Goal: Task Accomplishment & Management: Manage account settings

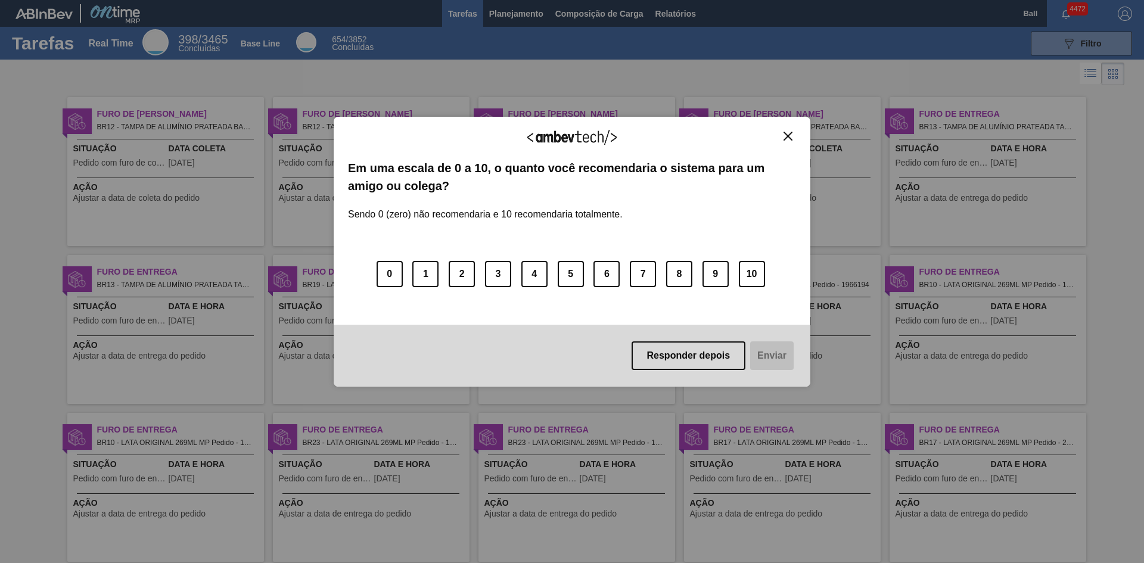
click at [789, 134] on img "Close" at bounding box center [787, 136] width 9 height 9
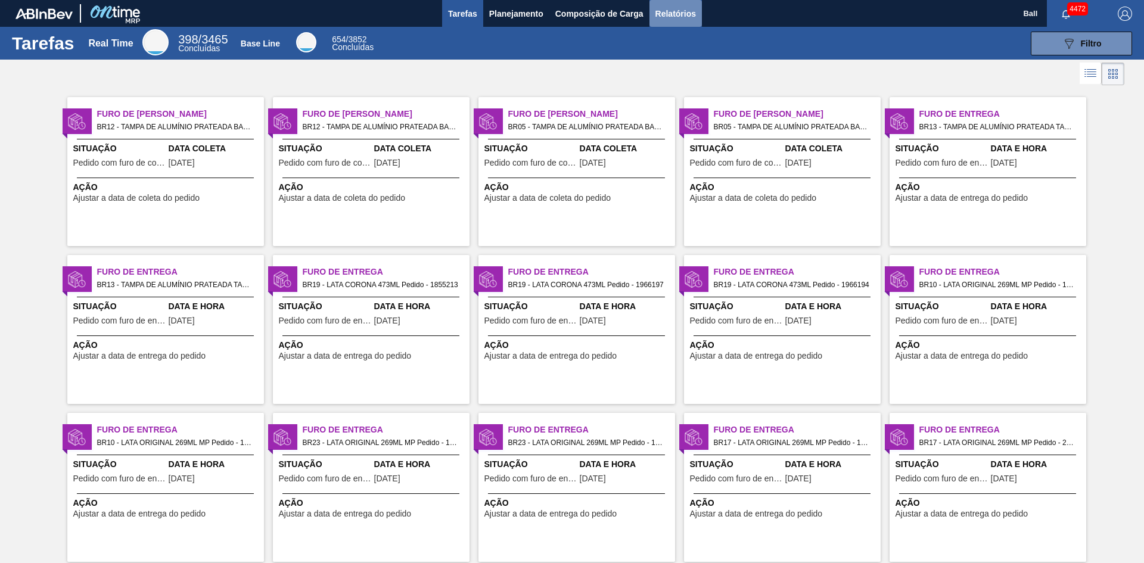
click at [674, 11] on span "Relatórios" at bounding box center [675, 14] width 41 height 14
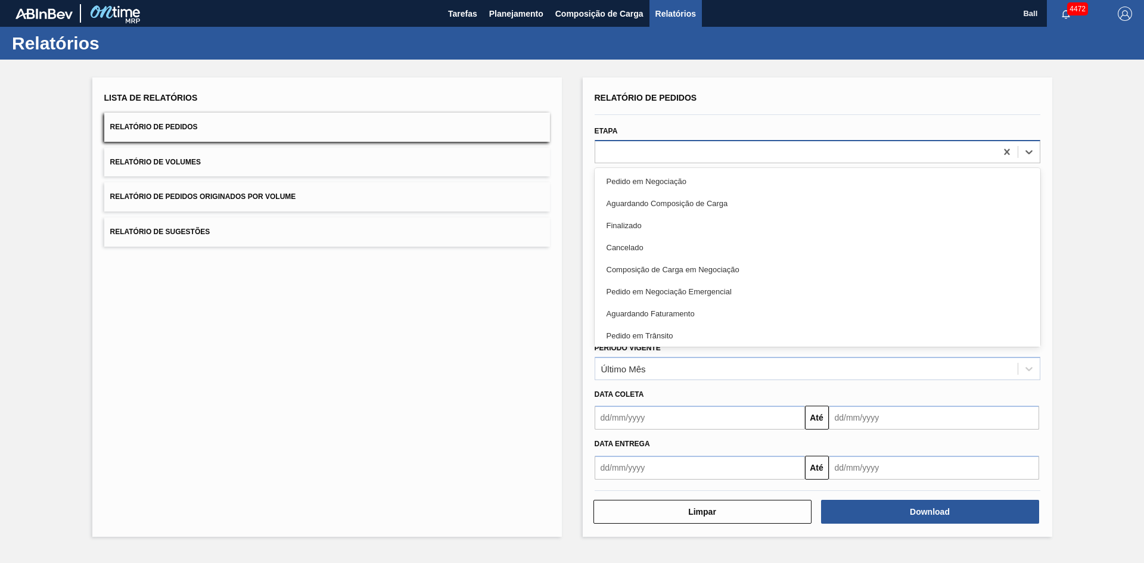
click at [628, 142] on div at bounding box center [817, 151] width 446 height 23
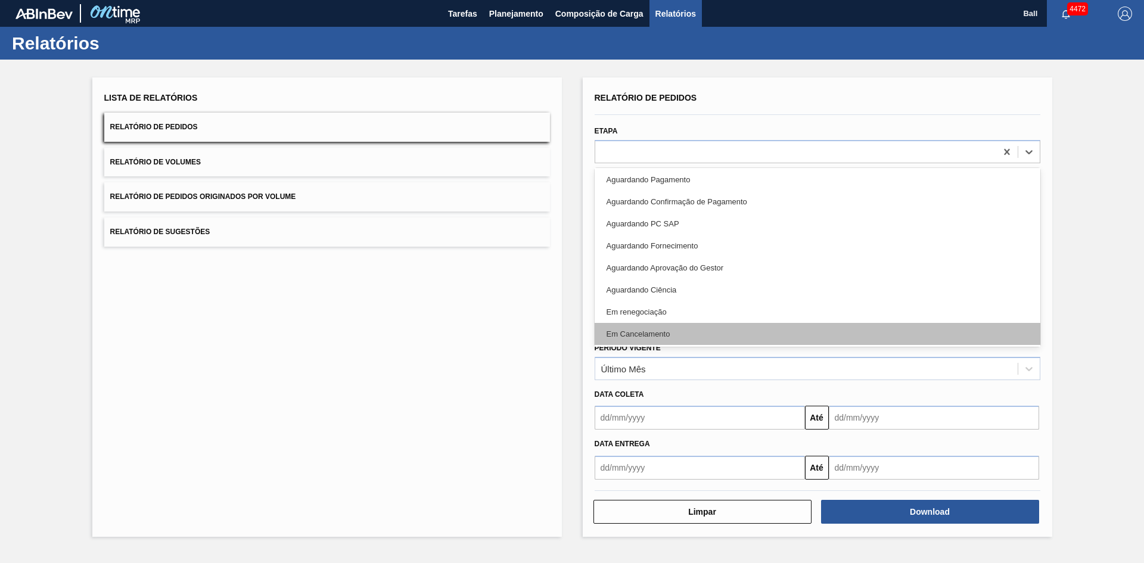
scroll to position [267, 0]
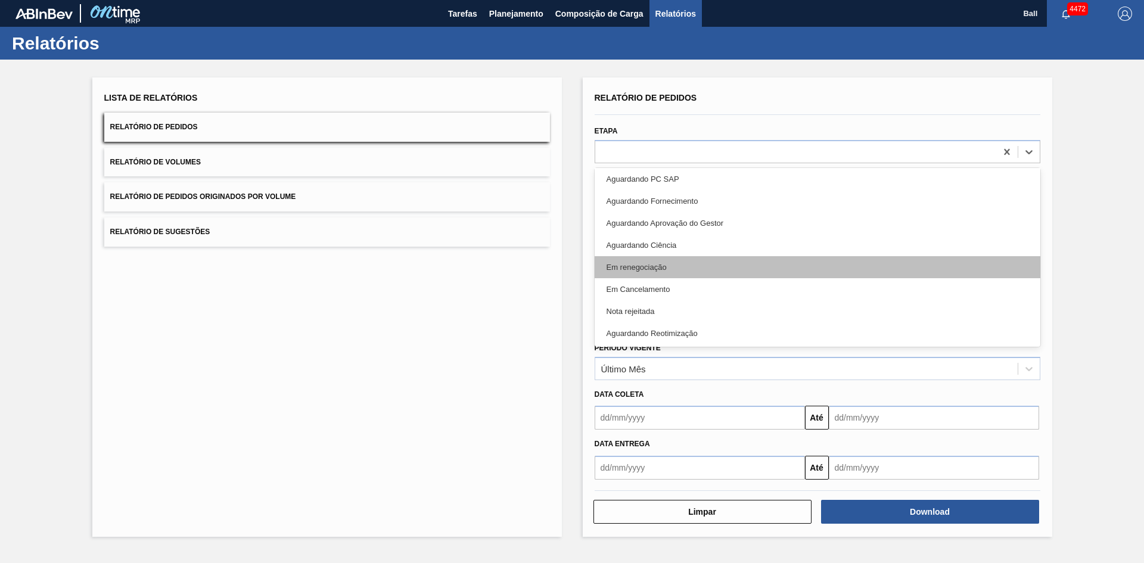
click at [667, 257] on div "Em renegociação" at bounding box center [817, 267] width 446 height 22
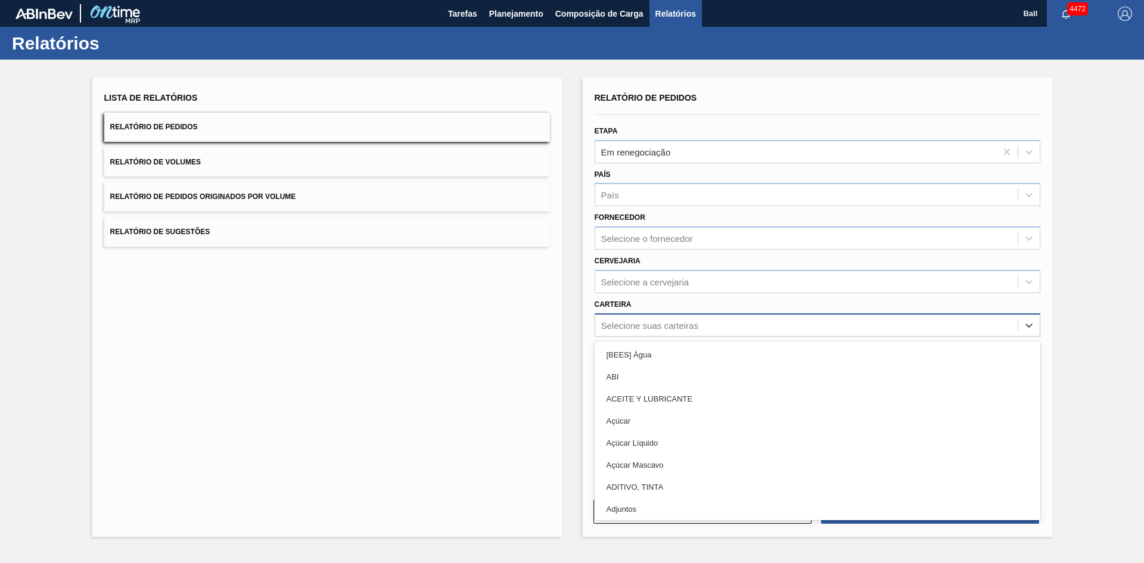
click at [644, 324] on div "Selecione suas carteiras" at bounding box center [649, 325] width 97 height 10
type input "k"
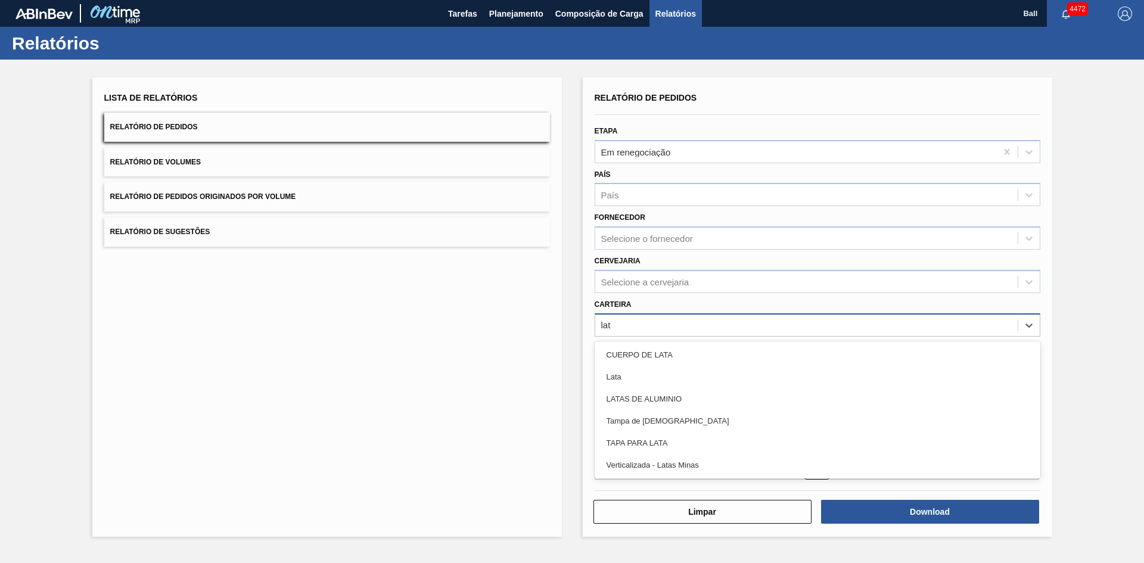
type input "lata"
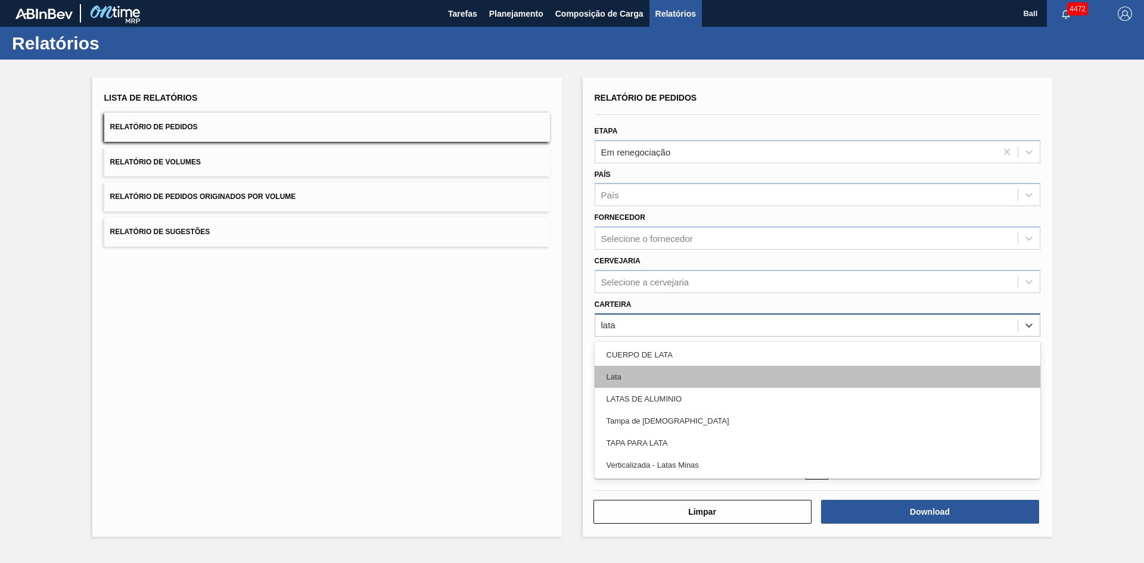
click at [654, 371] on div "Lata" at bounding box center [817, 377] width 446 height 22
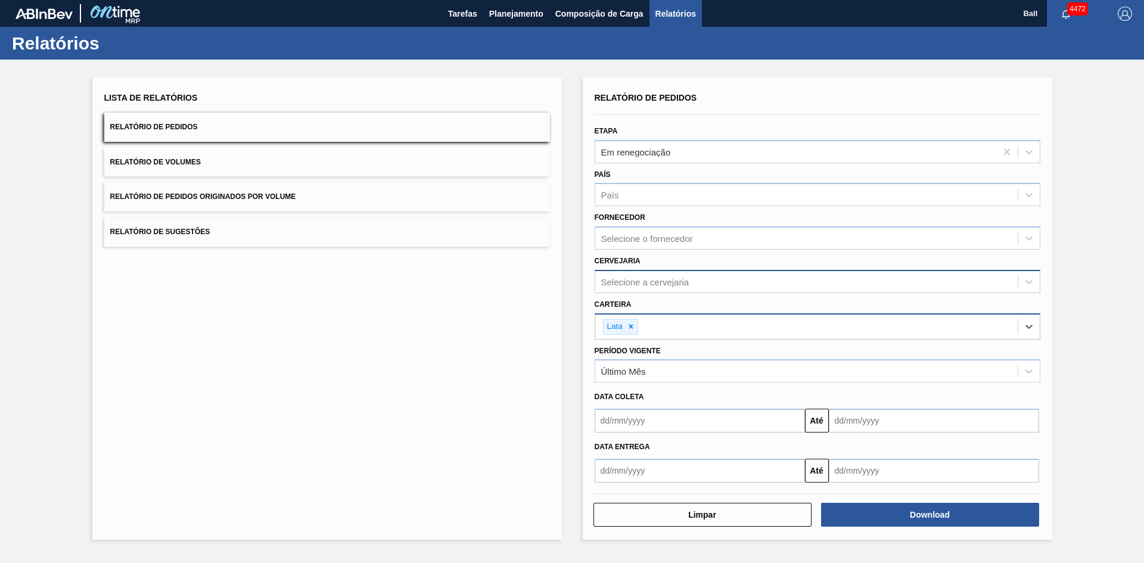
click at [646, 281] on div "Selecione a cervejaria" at bounding box center [645, 281] width 88 height 10
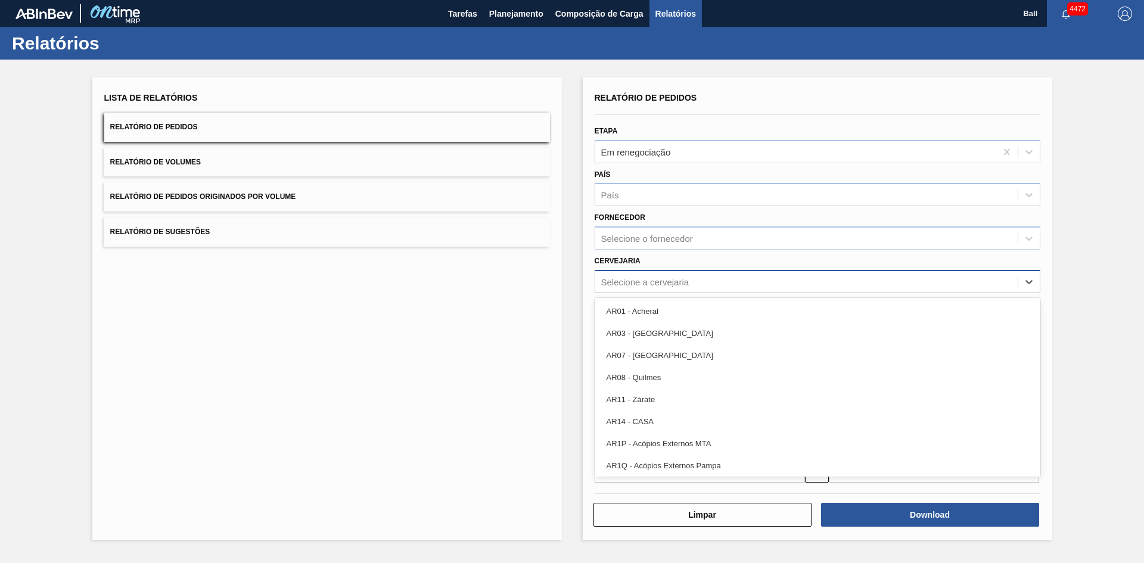
click at [645, 282] on div "Selecione a cervejaria" at bounding box center [645, 281] width 88 height 10
click at [645, 250] on div "Cervejaria option AR01 - Acheral focused, 1 of 92. 92 results available. Use Up…" at bounding box center [817, 271] width 455 height 43
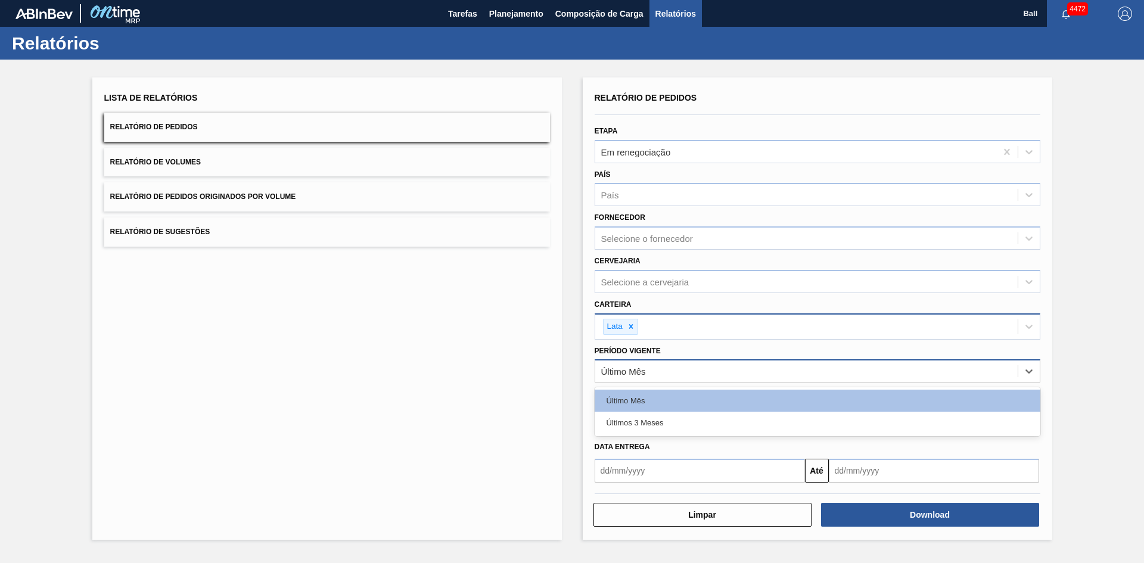
click at [642, 369] on div "Último Mês" at bounding box center [623, 371] width 45 height 10
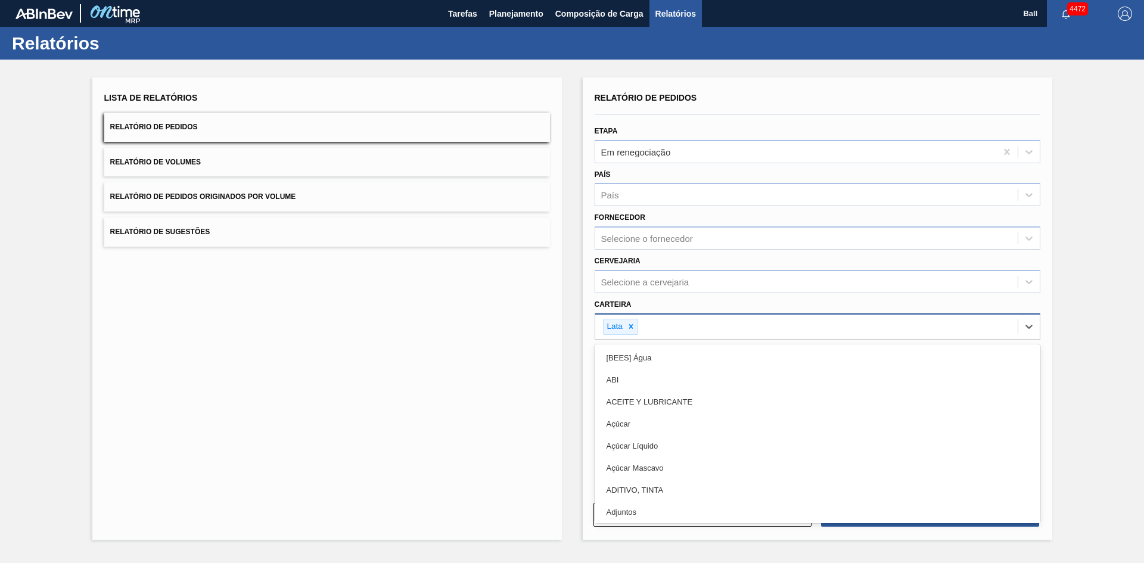
click at [806, 317] on div "Lata" at bounding box center [806, 326] width 422 height 24
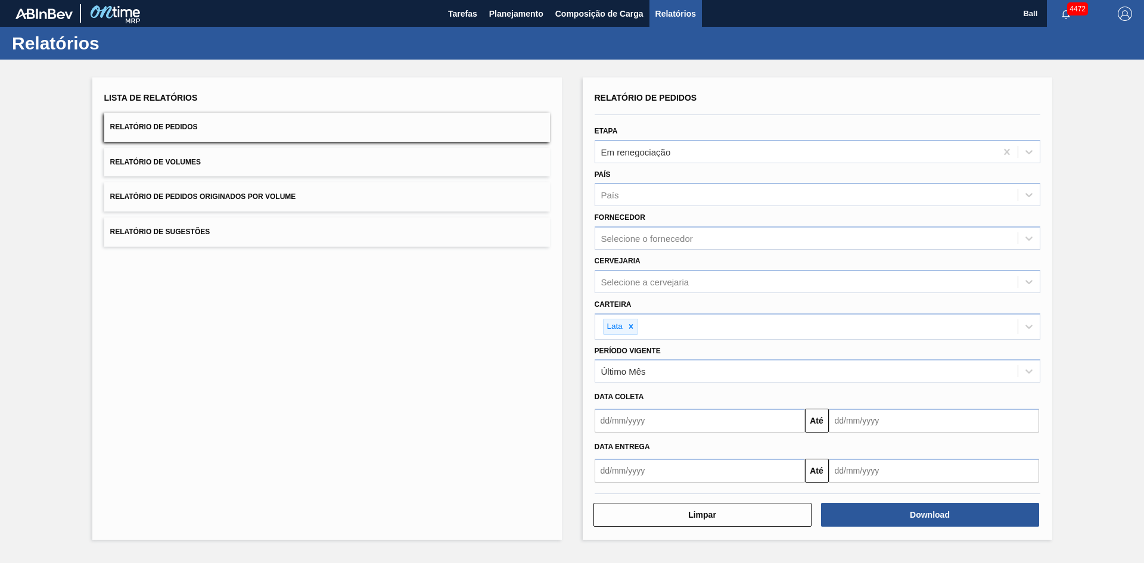
click at [530, 425] on div "Lista de Relatórios Relatório de Pedidos Relatório de Volumes Relatório de Pedi…" at bounding box center [326, 308] width 469 height 462
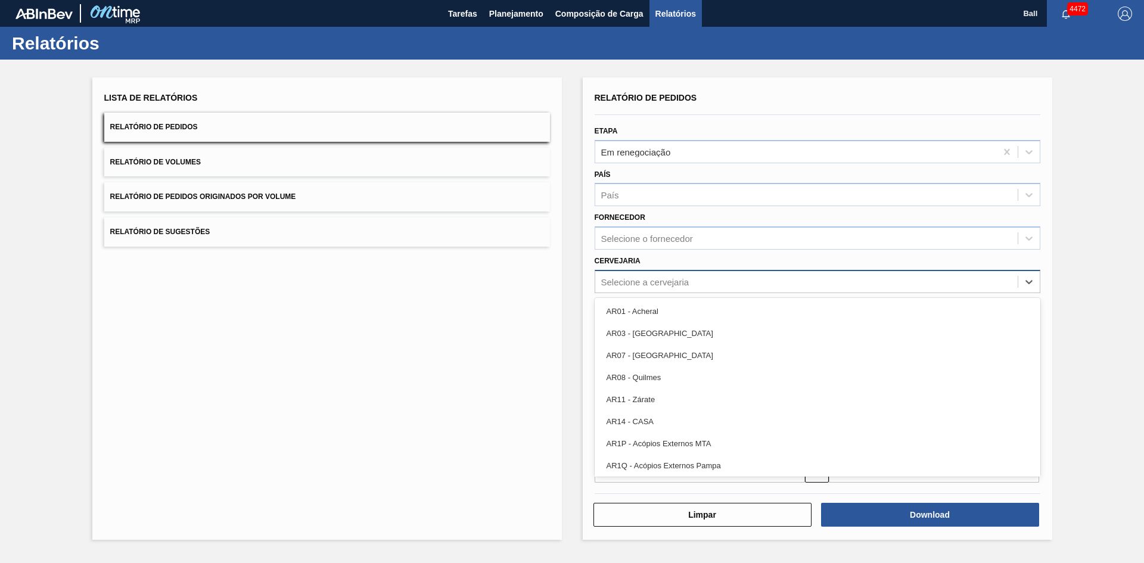
click at [652, 275] on div "Selecione a cervejaria" at bounding box center [806, 281] width 422 height 17
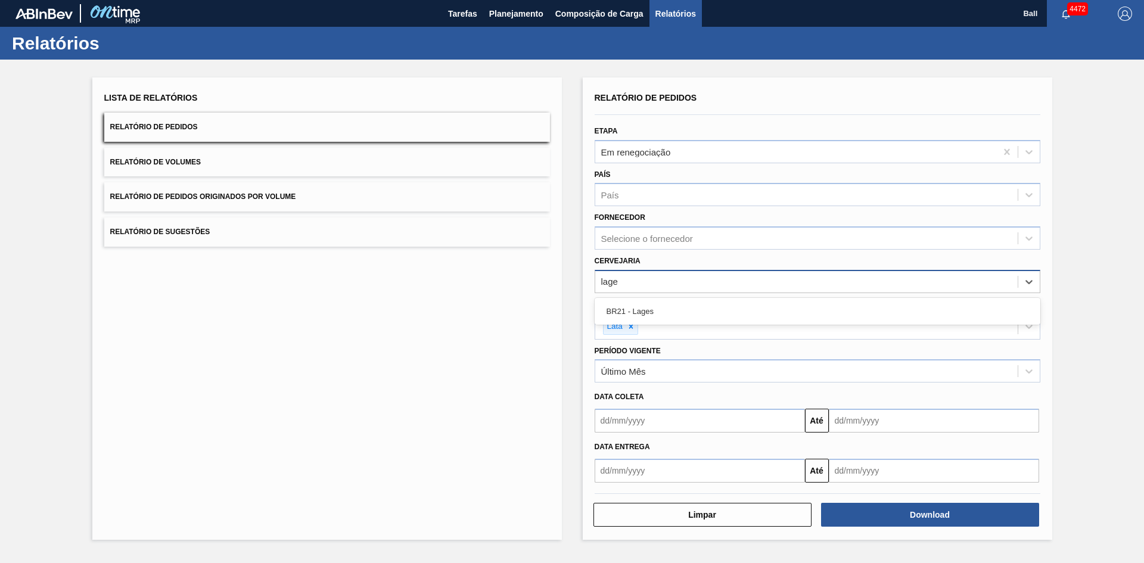
type input "lages"
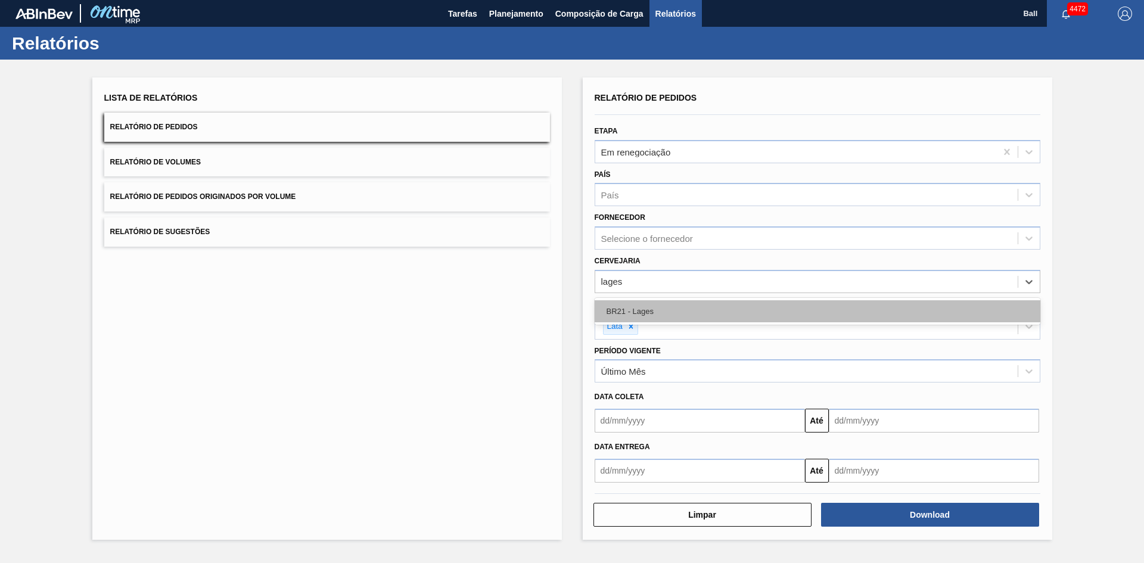
click at [658, 303] on div "BR21 - Lages" at bounding box center [817, 311] width 446 height 22
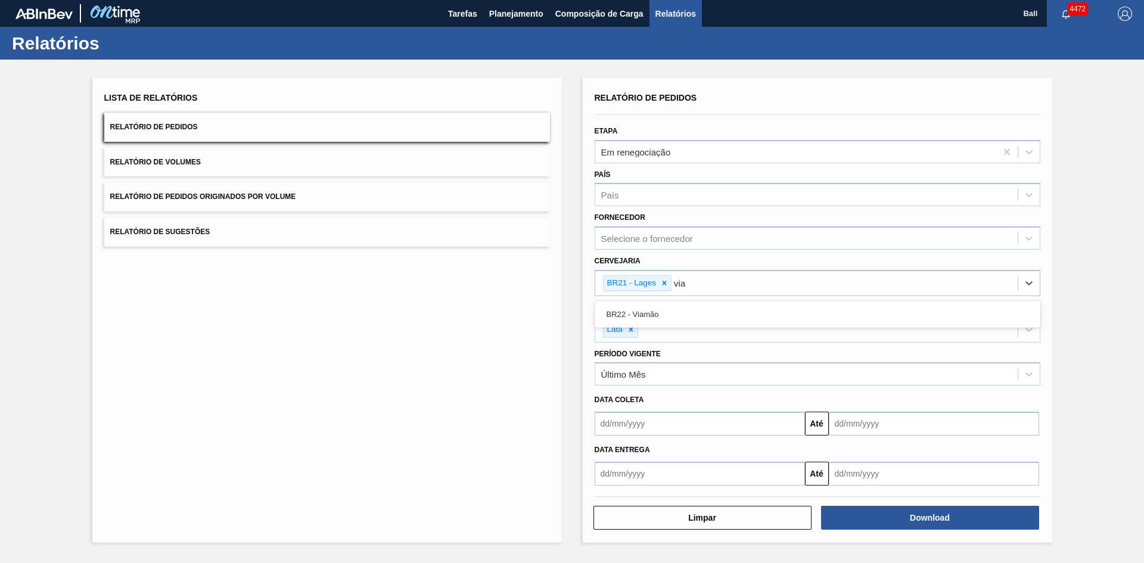
type input "viam"
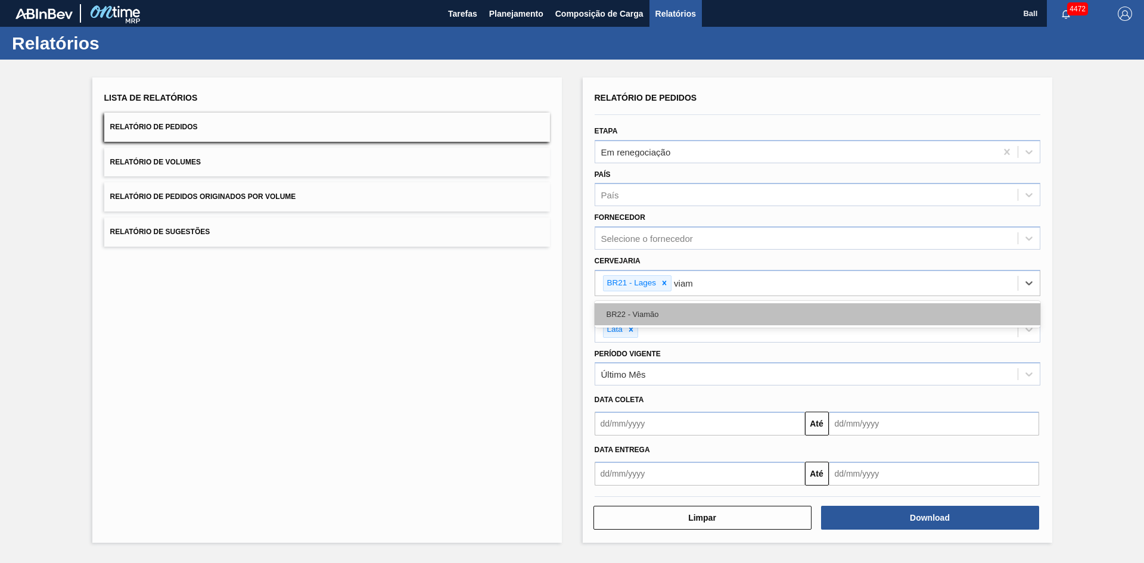
click at [666, 306] on div "BR22 - Viamão" at bounding box center [817, 314] width 446 height 22
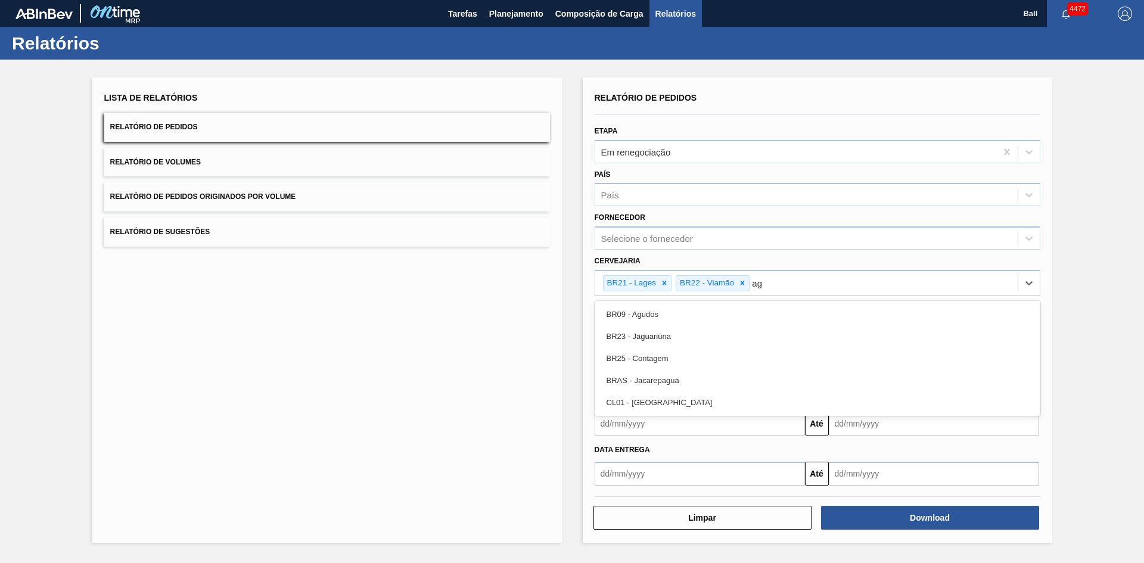
type input "agu"
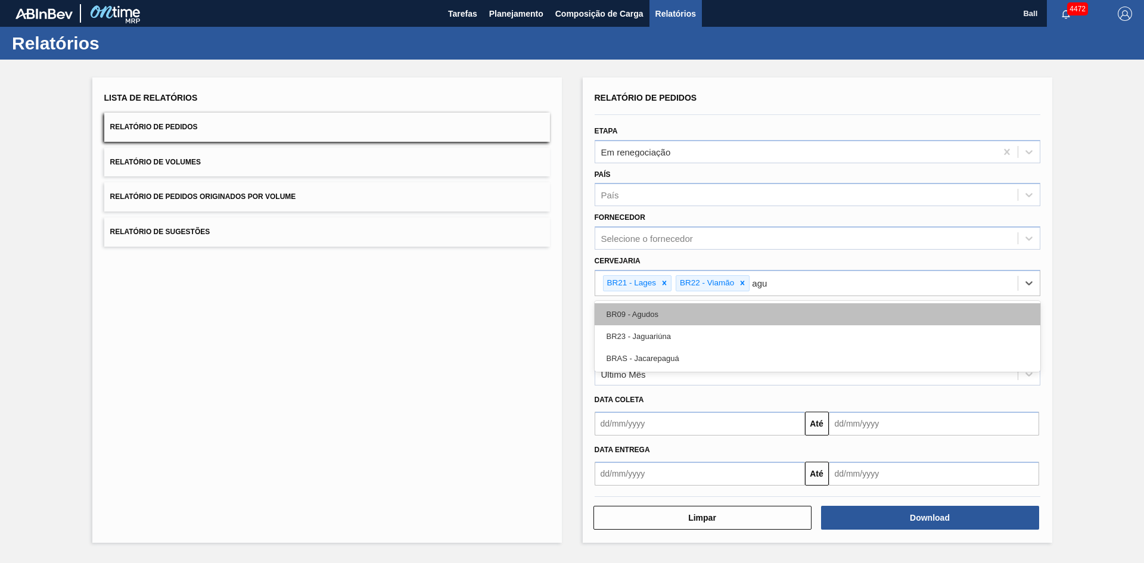
click at [667, 306] on div "BR09 - Agudos" at bounding box center [817, 314] width 446 height 22
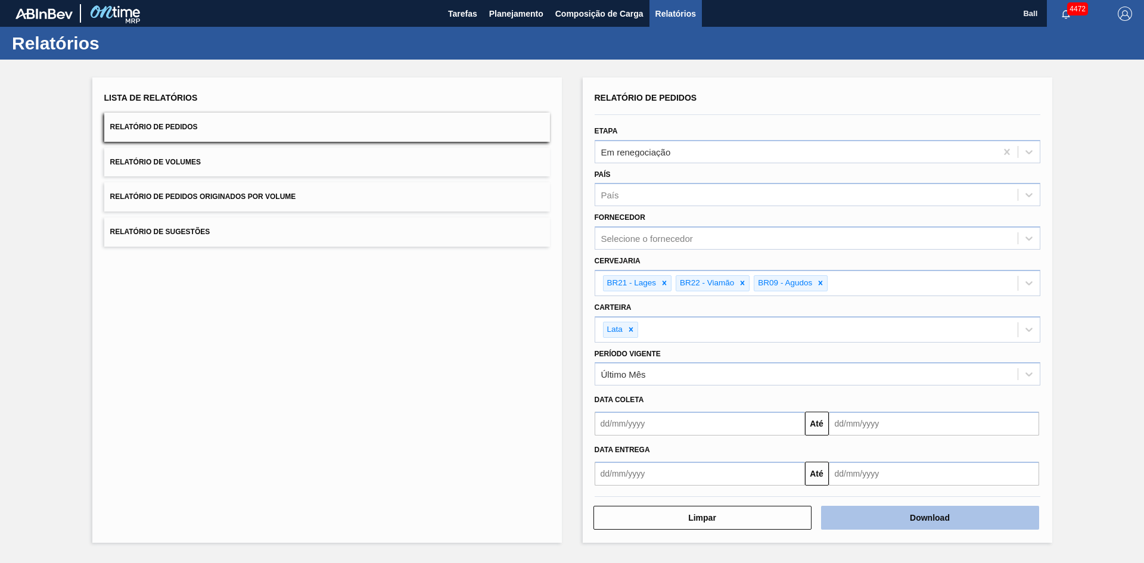
click at [929, 516] on button "Download" at bounding box center [930, 518] width 218 height 24
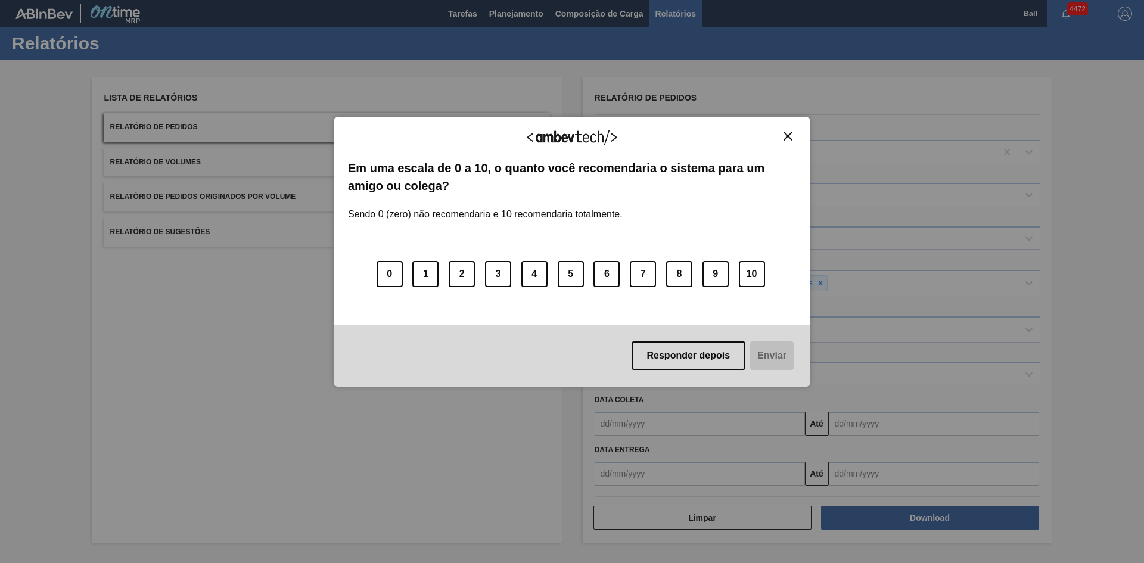
drag, startPoint x: 1104, startPoint y: 7, endPoint x: 789, endPoint y: 135, distance: 339.9
click at [789, 135] on img "Close" at bounding box center [787, 136] width 9 height 9
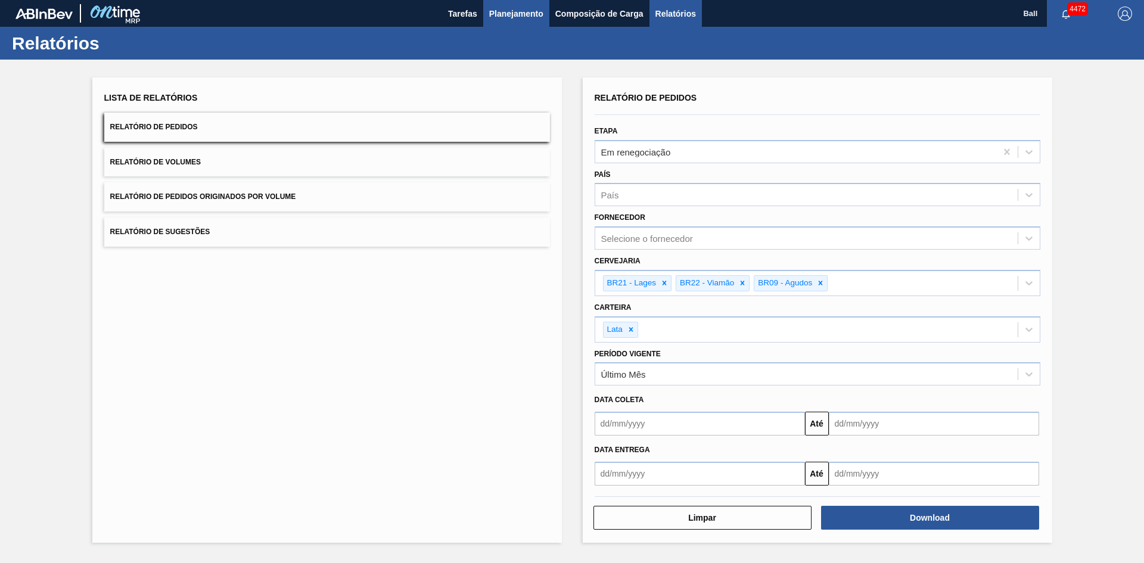
click at [541, 15] on span "Planejamento" at bounding box center [516, 14] width 54 height 14
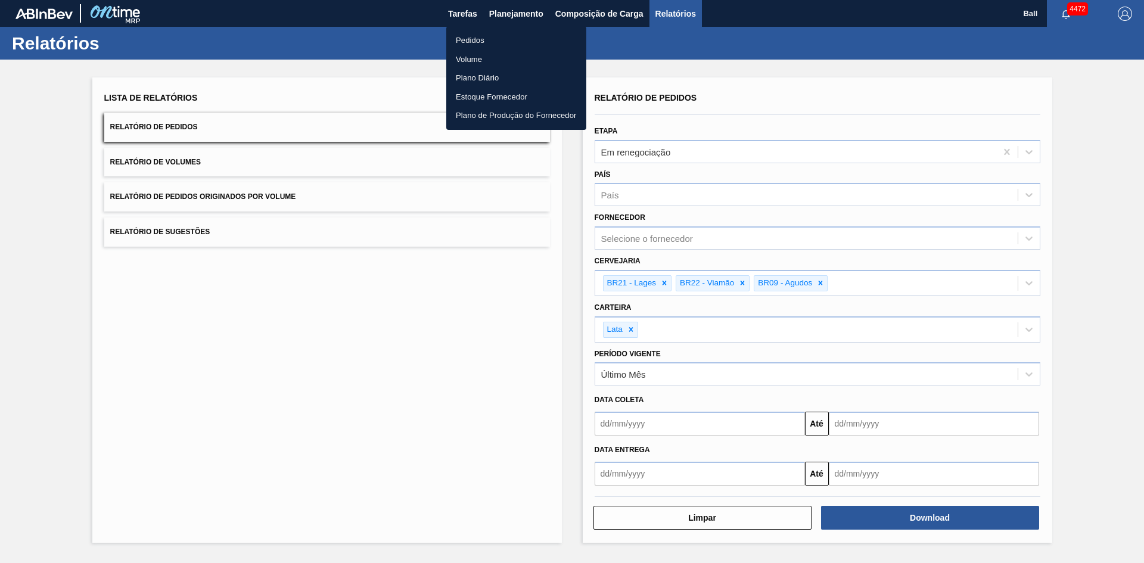
click at [506, 40] on li "Pedidos" at bounding box center [516, 40] width 140 height 19
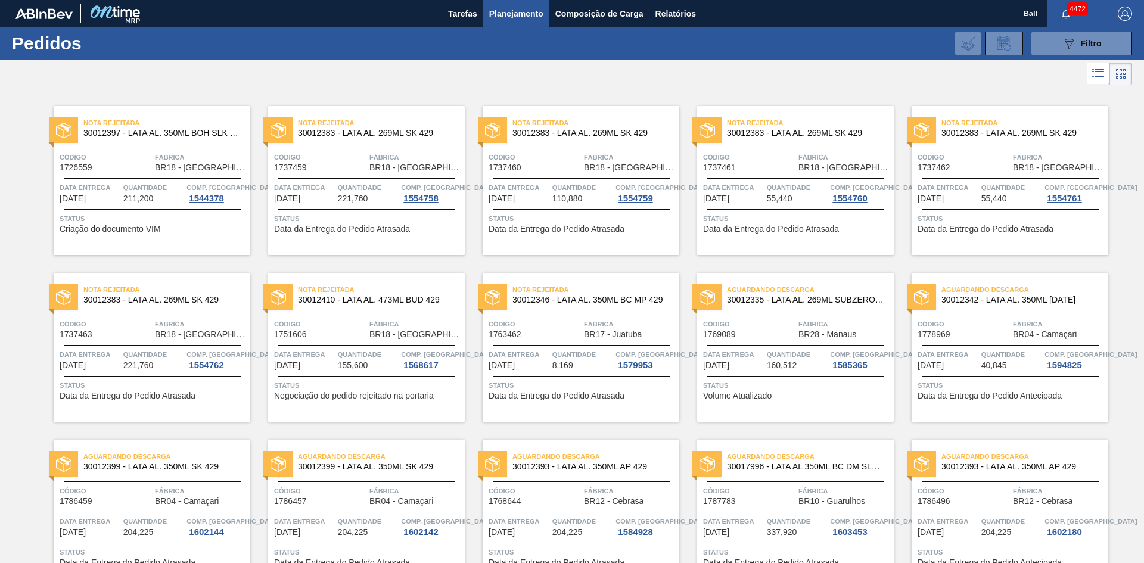
click at [520, 15] on span "Planejamento" at bounding box center [516, 14] width 54 height 14
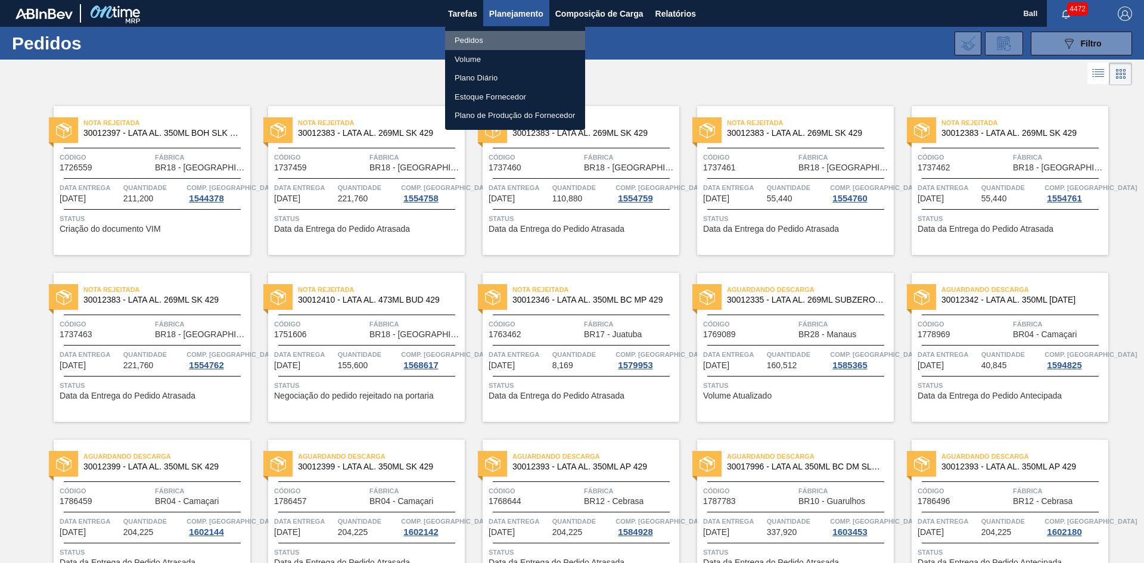
click at [463, 40] on li "Pedidos" at bounding box center [515, 40] width 140 height 19
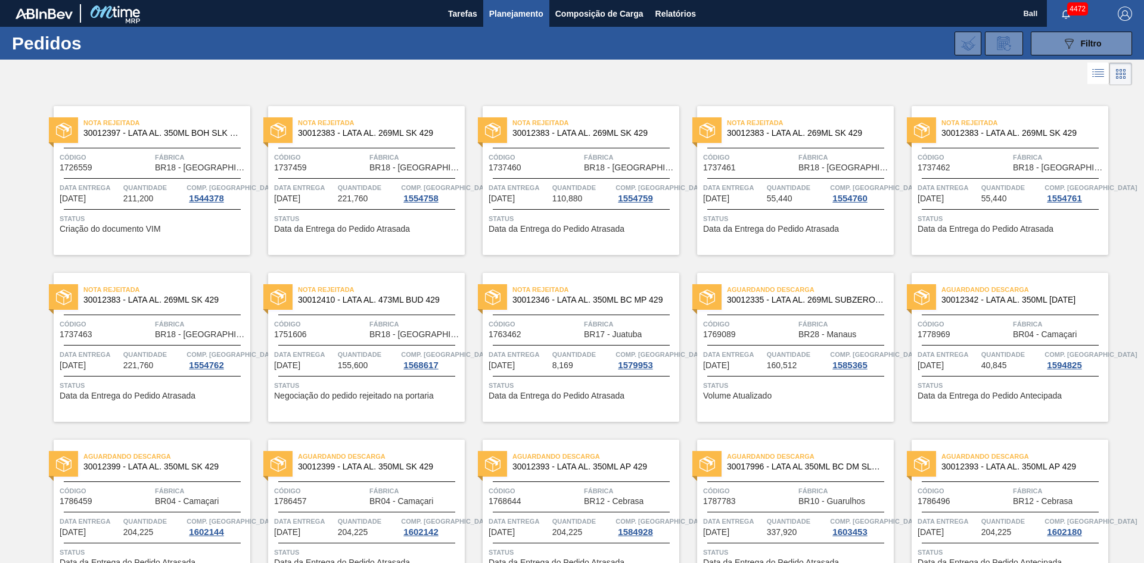
click at [452, 14] on span "Tarefas" at bounding box center [462, 14] width 29 height 14
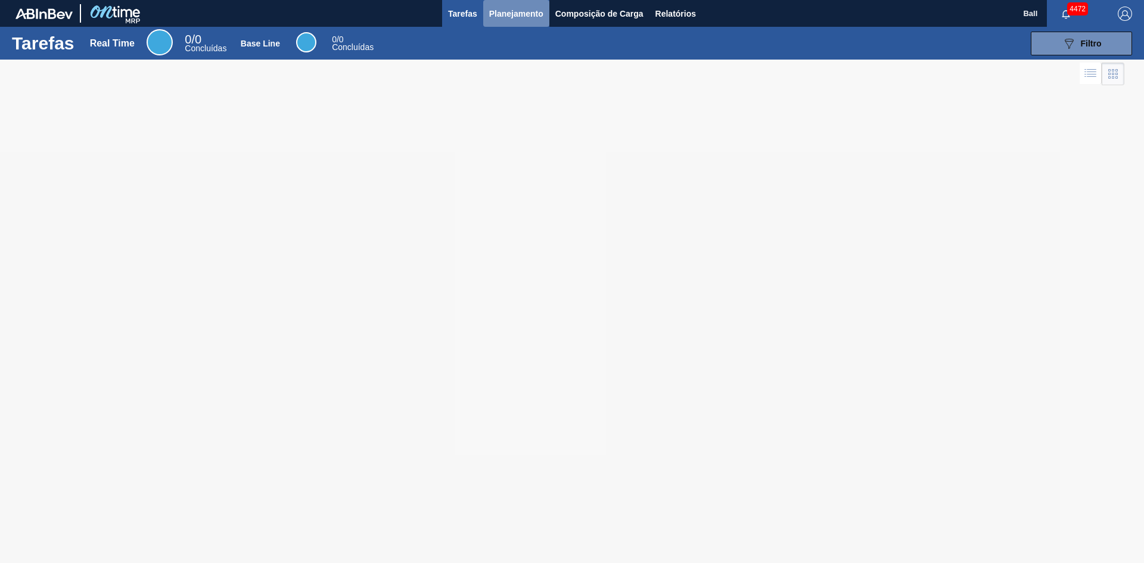
click at [492, 11] on span "Planejamento" at bounding box center [516, 14] width 54 height 14
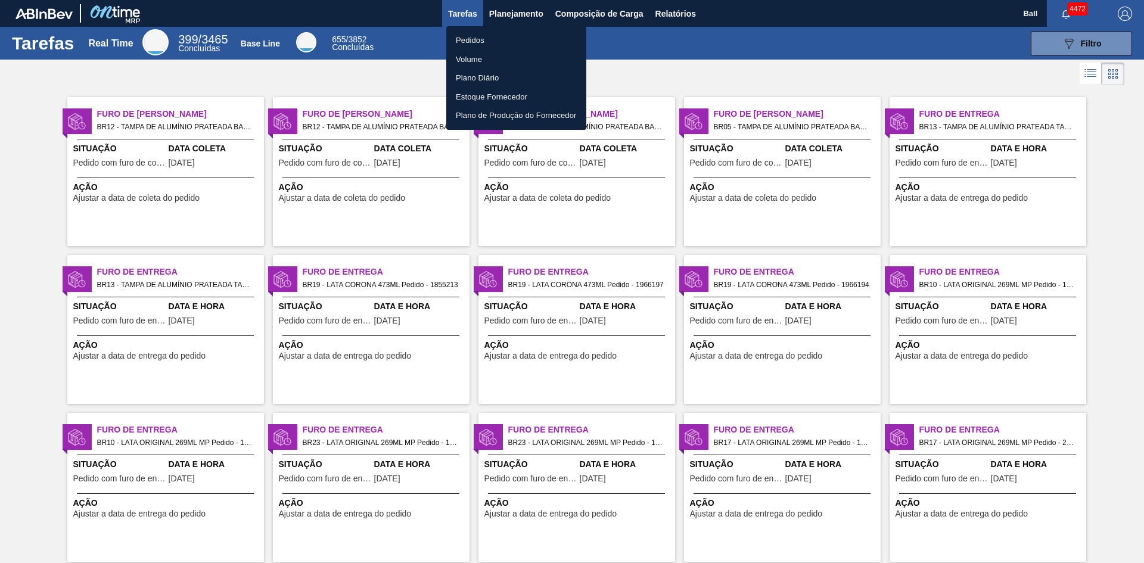
click at [688, 63] on div at bounding box center [572, 281] width 1144 height 563
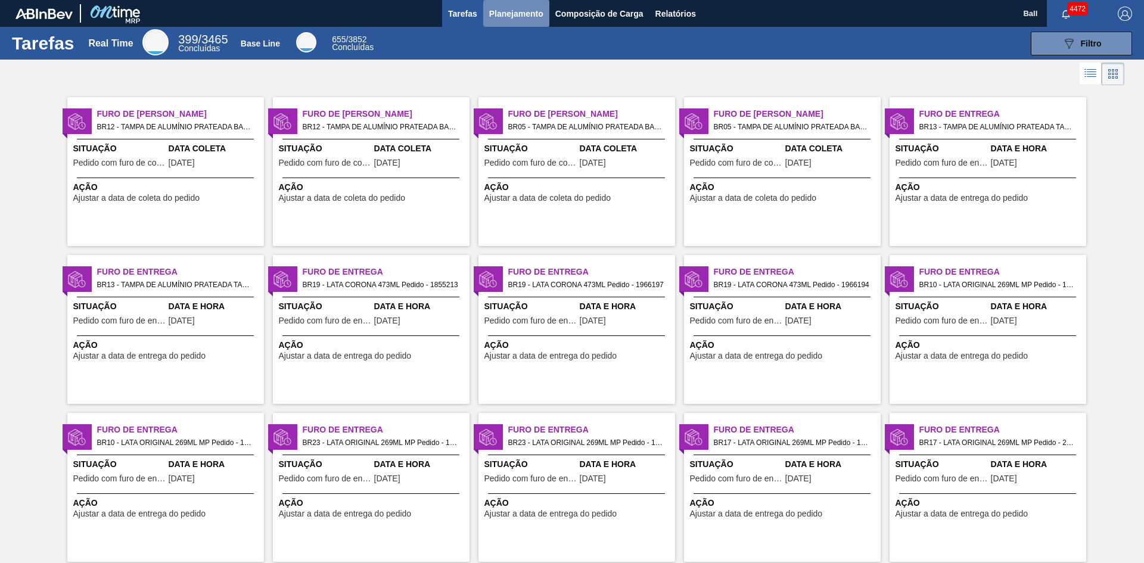
click at [497, 22] on button "Planejamento" at bounding box center [516, 13] width 66 height 27
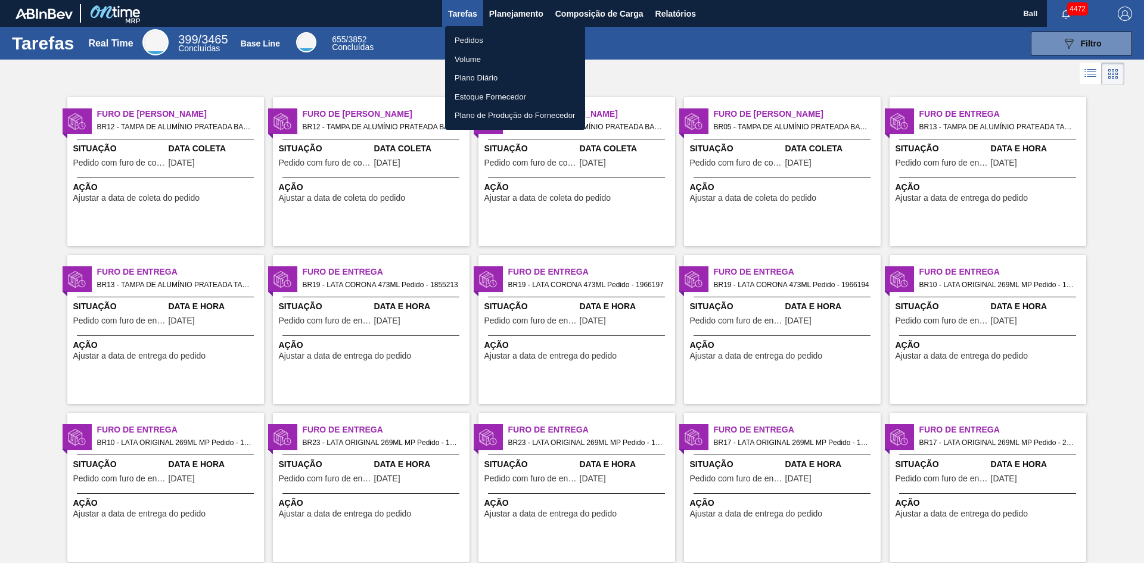
click at [695, 33] on div at bounding box center [572, 281] width 1144 height 563
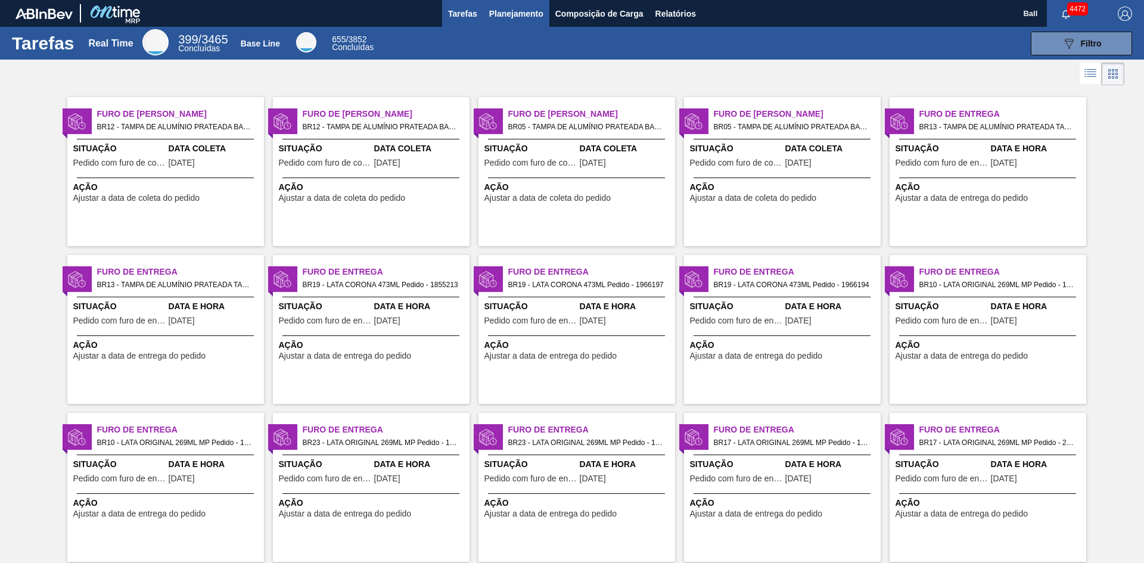
click at [495, 18] on span "Planejamento" at bounding box center [516, 14] width 54 height 14
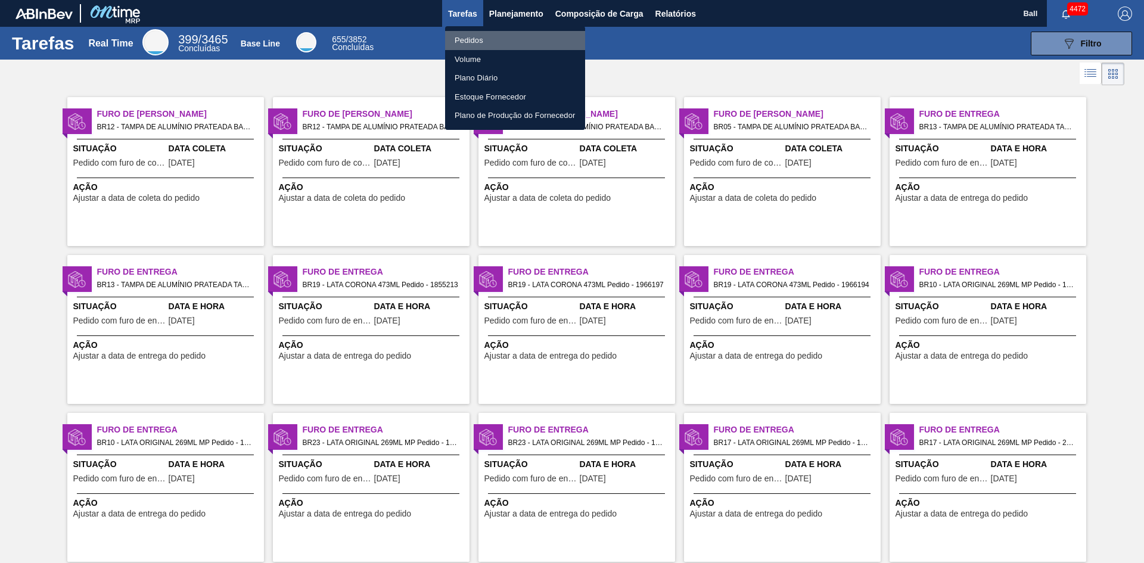
click at [491, 37] on li "Pedidos" at bounding box center [515, 40] width 140 height 19
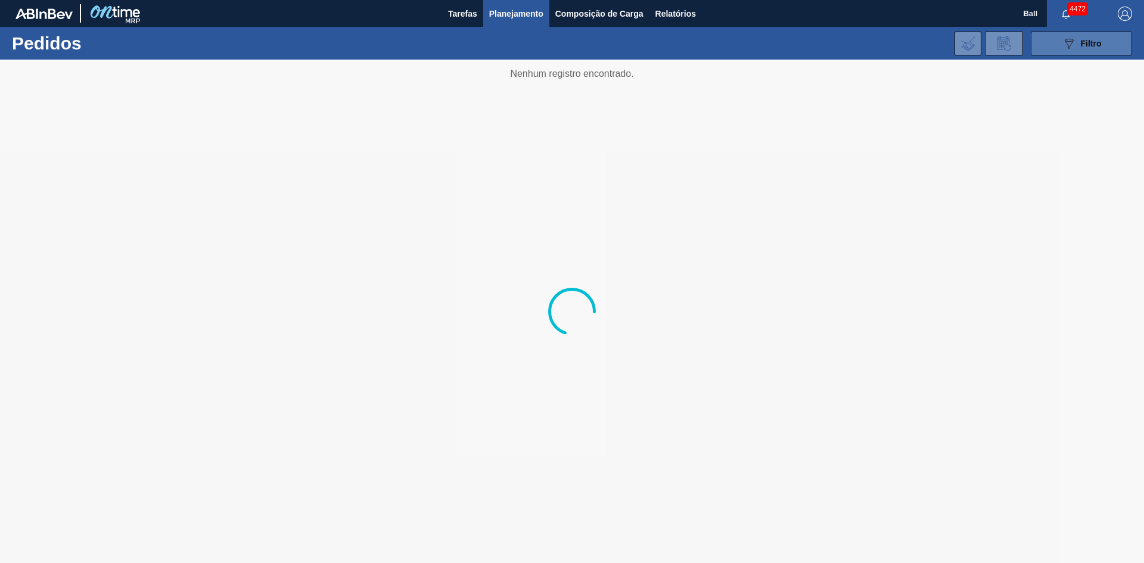
click at [1110, 39] on button "089F7B8B-B2A5-4AFE-B5C0-19BA573D28AC Filtro" at bounding box center [1080, 44] width 101 height 24
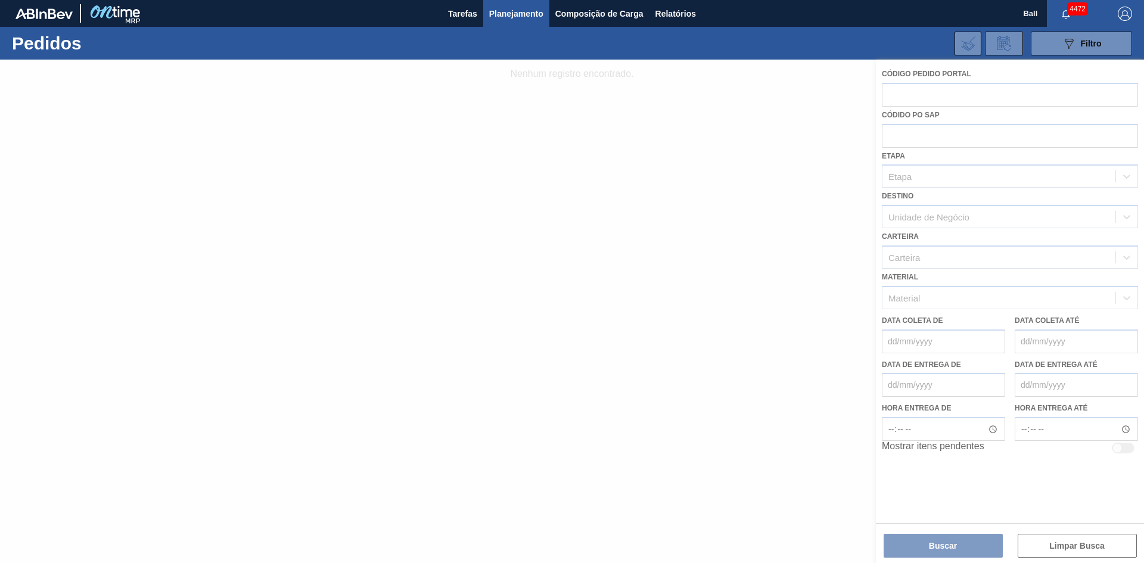
click at [935, 213] on div at bounding box center [572, 311] width 1144 height 503
click at [453, 16] on span "Tarefas" at bounding box center [462, 14] width 29 height 14
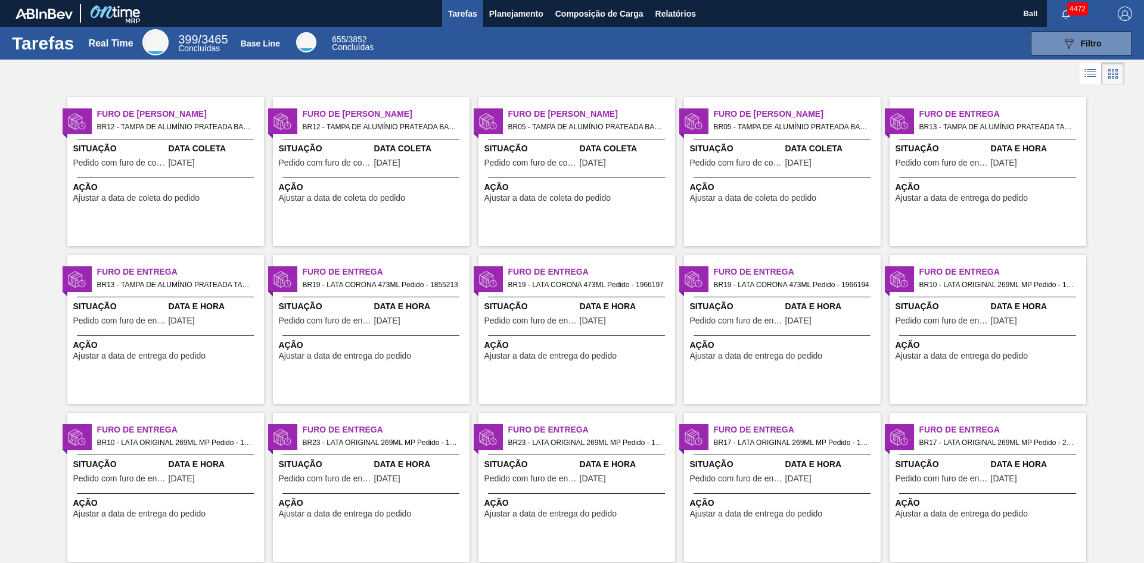
click at [178, 158] on span "[DATE]" at bounding box center [182, 162] width 26 height 9
click at [385, 305] on span "Data e Hora" at bounding box center [420, 306] width 92 height 13
click at [512, 16] on span "Planejamento" at bounding box center [516, 14] width 54 height 14
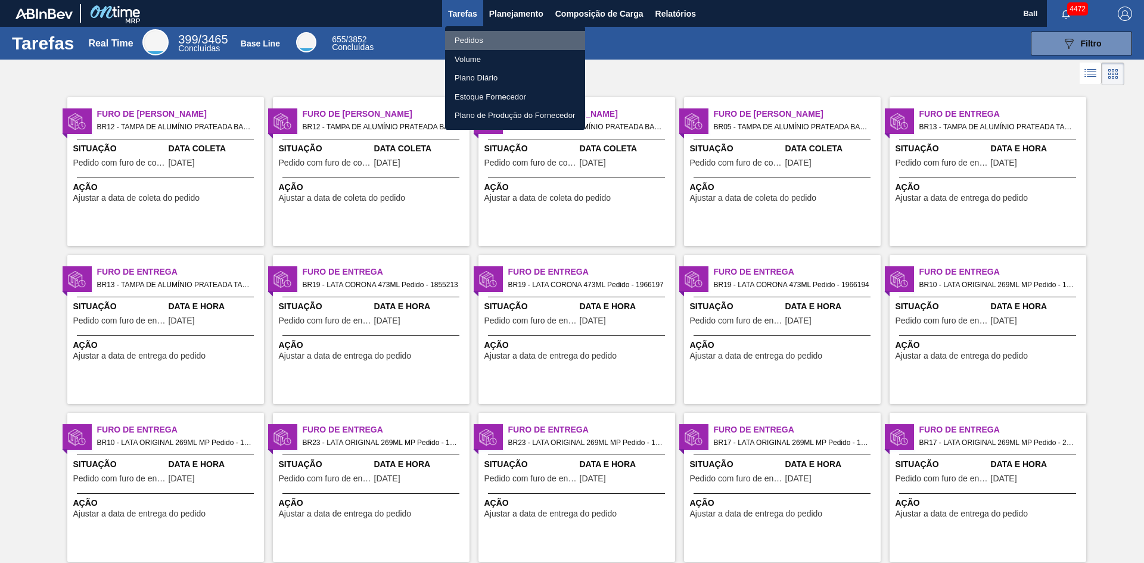
click at [478, 37] on li "Pedidos" at bounding box center [515, 40] width 140 height 19
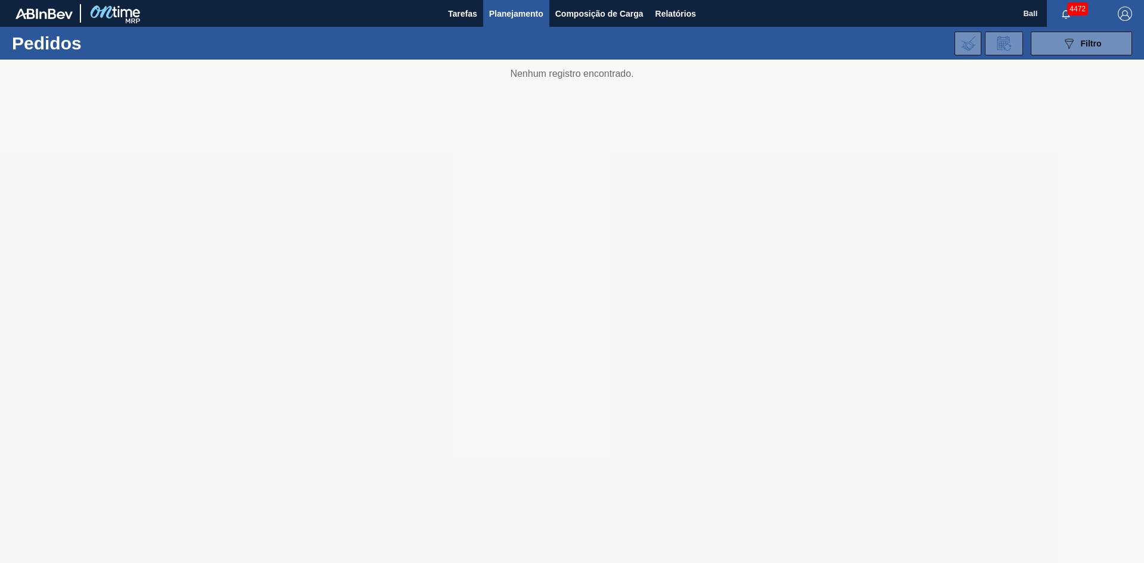
click at [637, 42] on div "089F7B8B-B2A5-4AFE-B5C0-19BA573D28AC Filtro Código Pedido Portal Códido PO SAP …" at bounding box center [664, 44] width 948 height 36
click at [1088, 41] on span "Filtro" at bounding box center [1090, 44] width 21 height 10
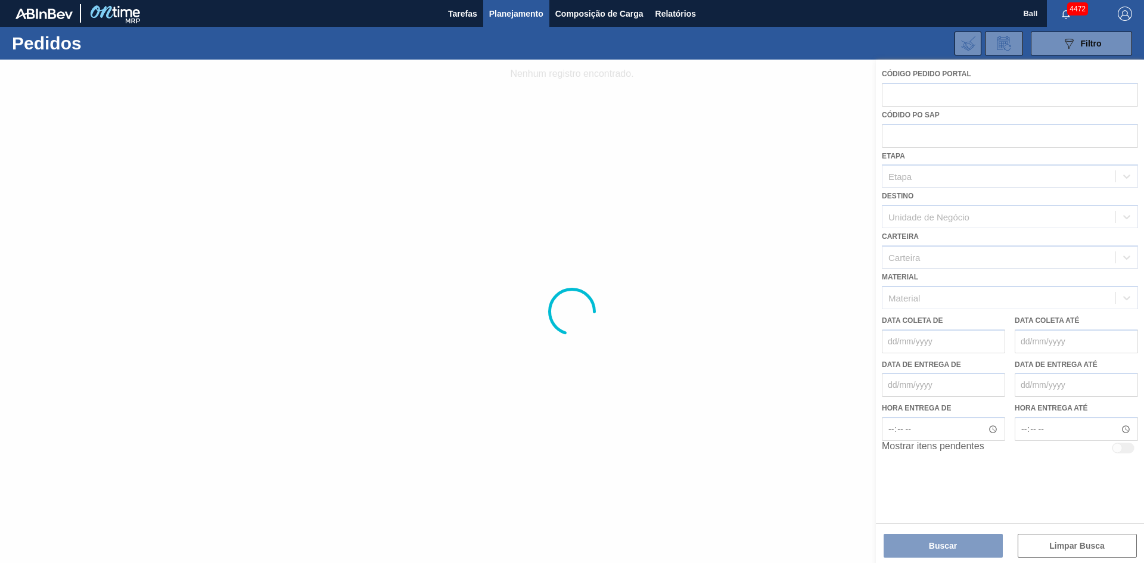
click at [938, 182] on div at bounding box center [572, 311] width 1144 height 503
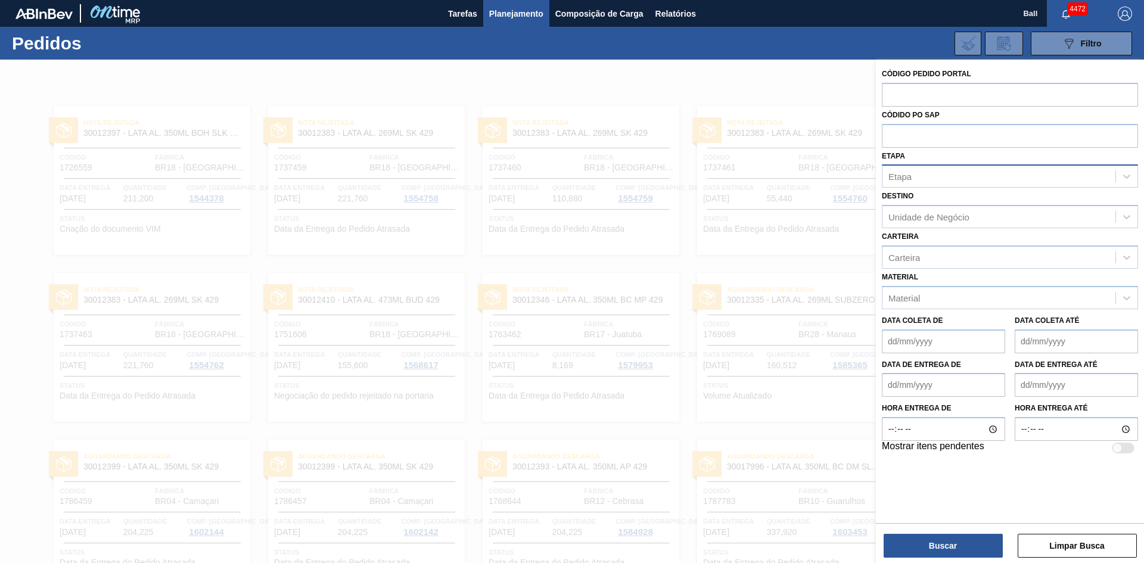
click at [952, 183] on div "Etapa" at bounding box center [998, 176] width 233 height 17
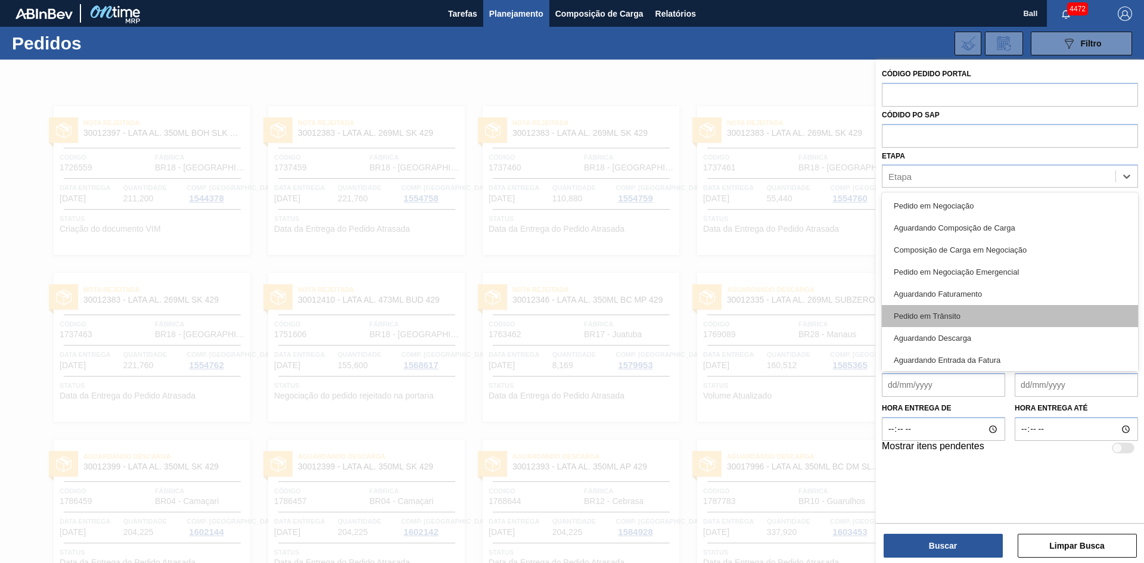
scroll to position [119, 0]
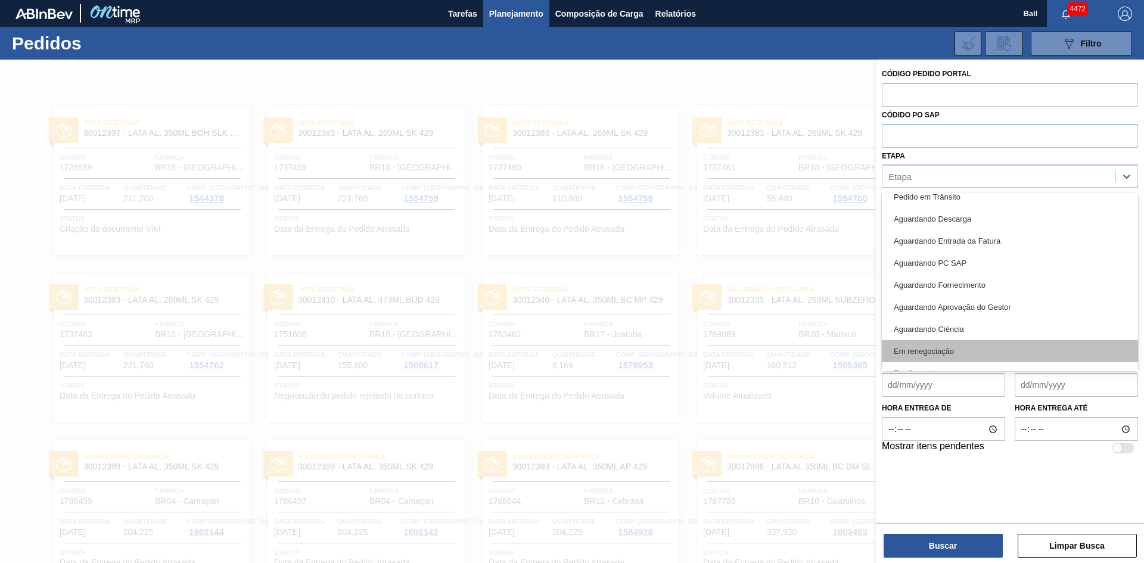
click at [986, 360] on div "Em renegociação" at bounding box center [1010, 351] width 256 height 22
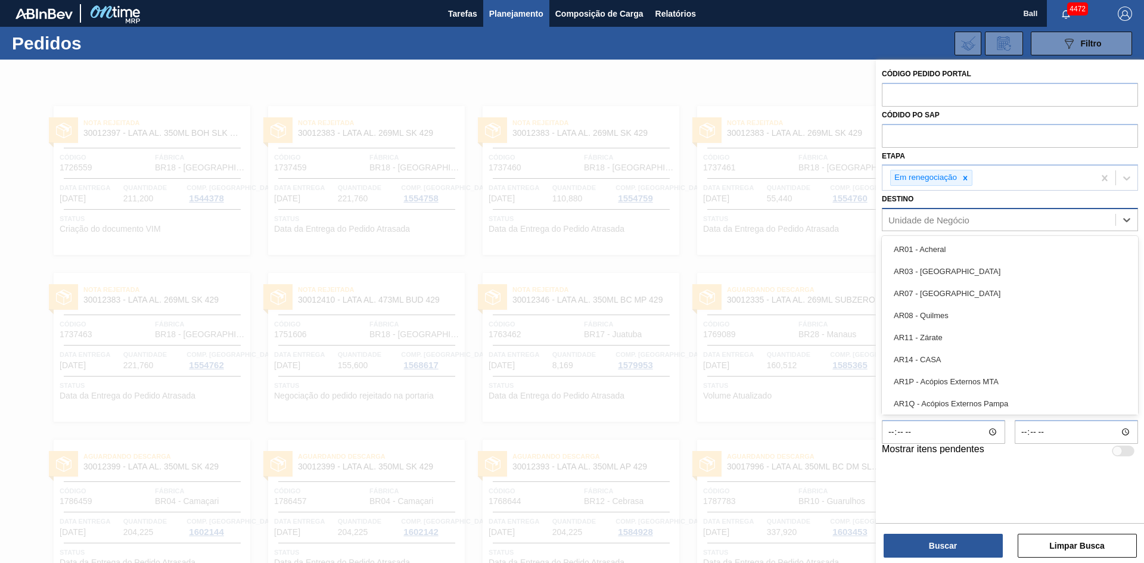
click at [944, 228] on div "Unidade de Negócio" at bounding box center [998, 219] width 233 height 17
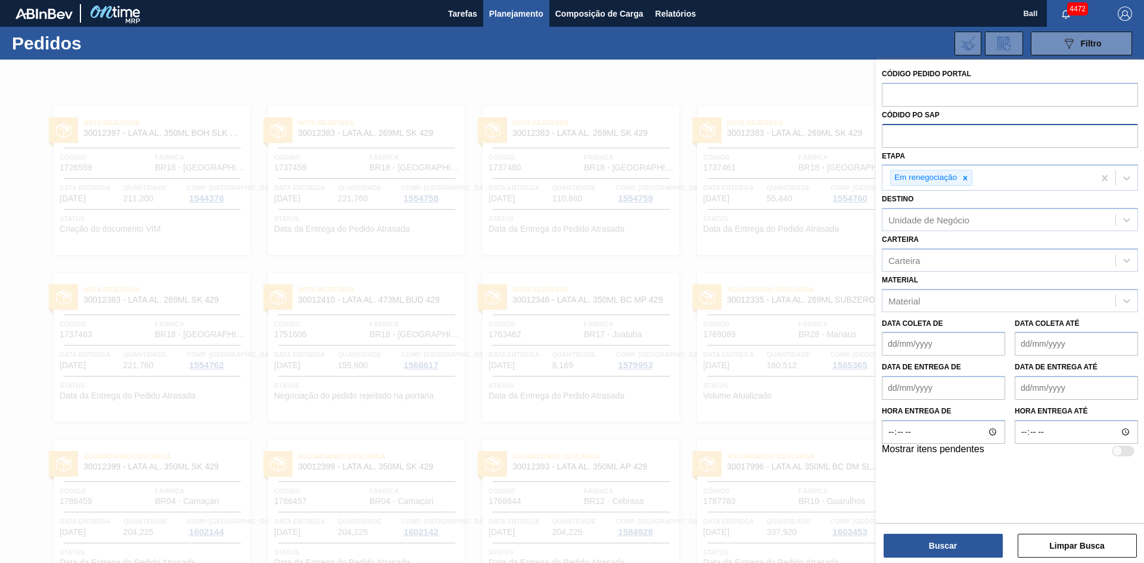
click at [1046, 144] on input "text" at bounding box center [1010, 135] width 256 height 23
click at [948, 263] on div "Carteira" at bounding box center [998, 259] width 233 height 17
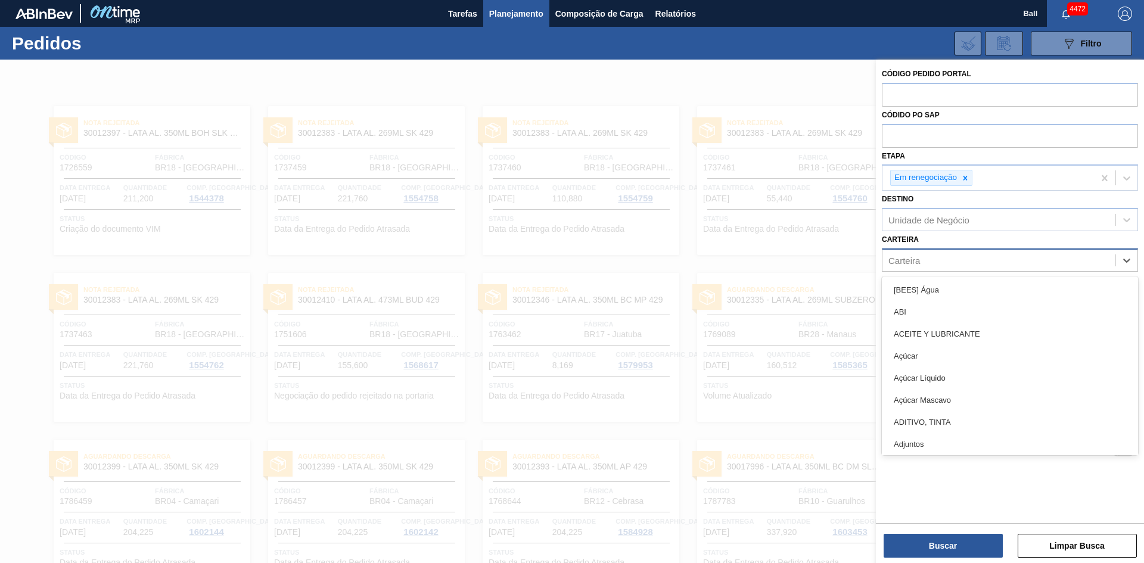
click at [948, 263] on div "Carteira" at bounding box center [998, 259] width 233 height 17
type input "lat"
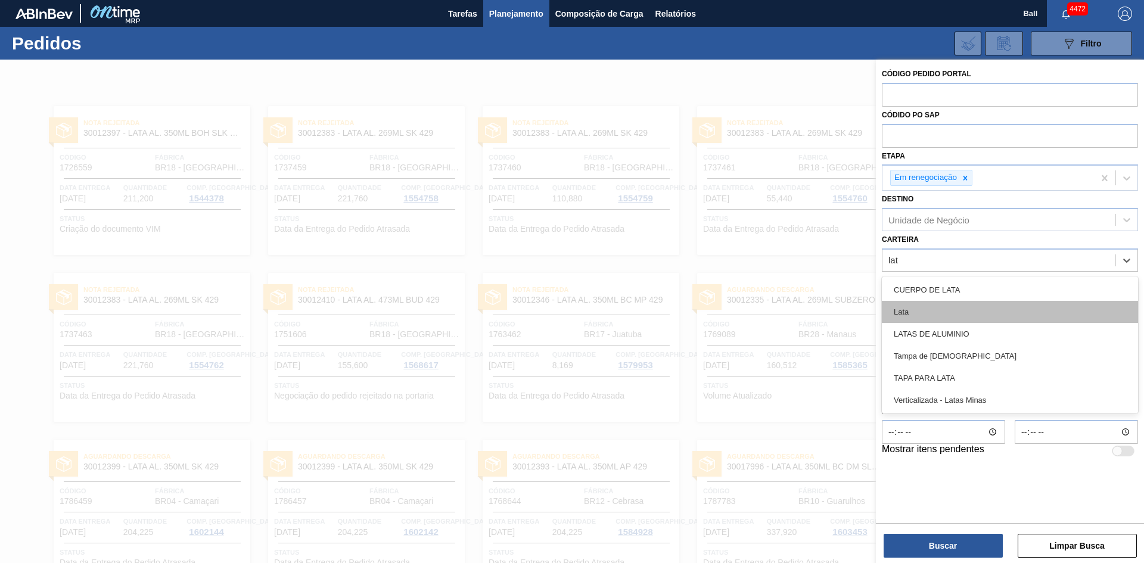
click at [925, 313] on div "Lata" at bounding box center [1010, 312] width 256 height 22
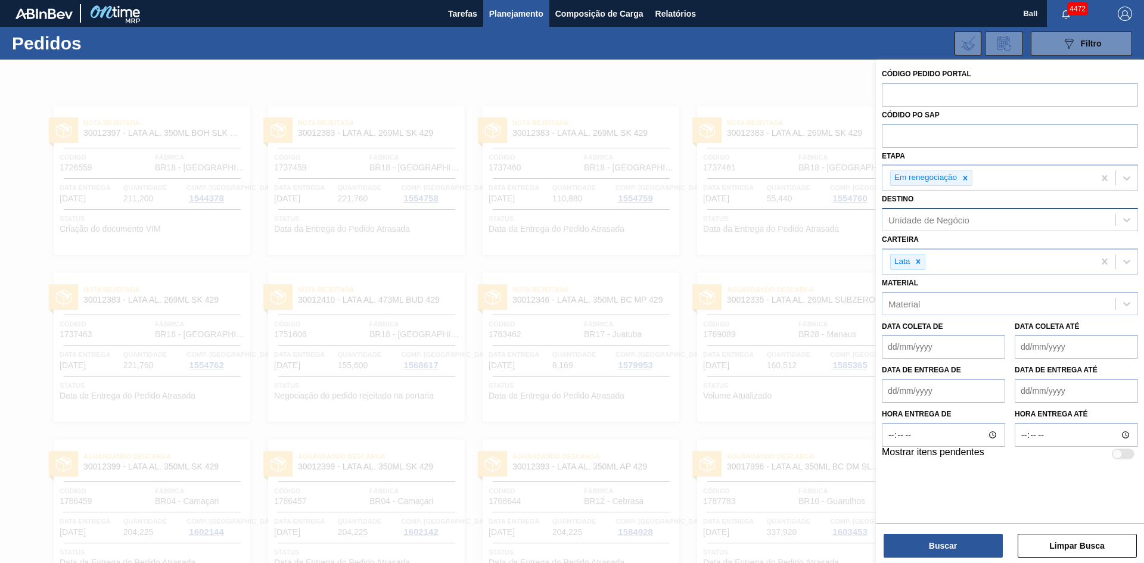
click at [919, 218] on div "Unidade de Negócio" at bounding box center [928, 220] width 81 height 10
type input "lages"
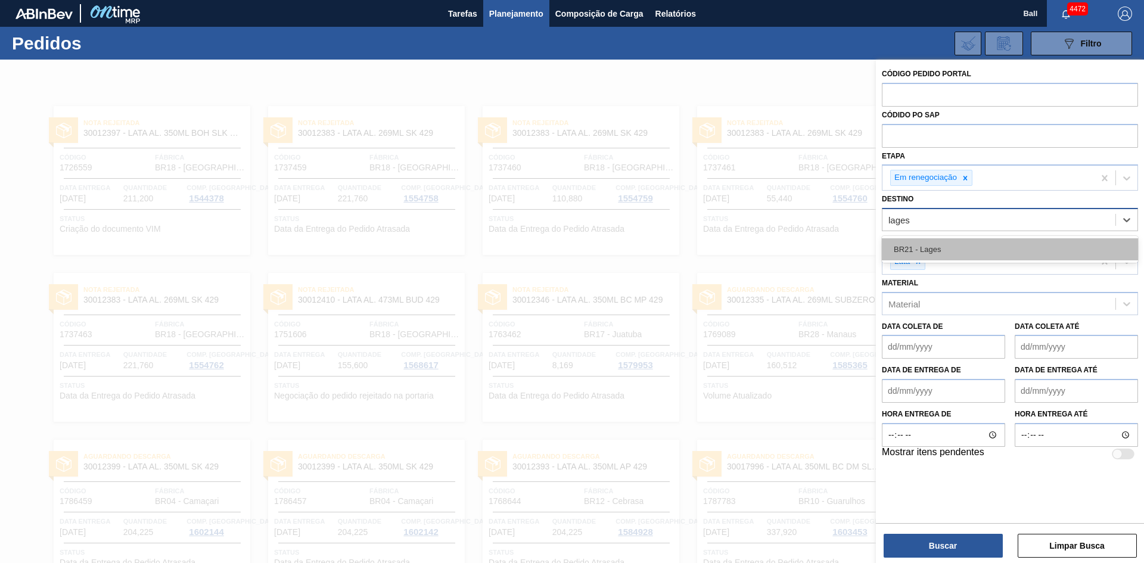
click at [942, 245] on div "BR21 - Lages" at bounding box center [1010, 249] width 256 height 22
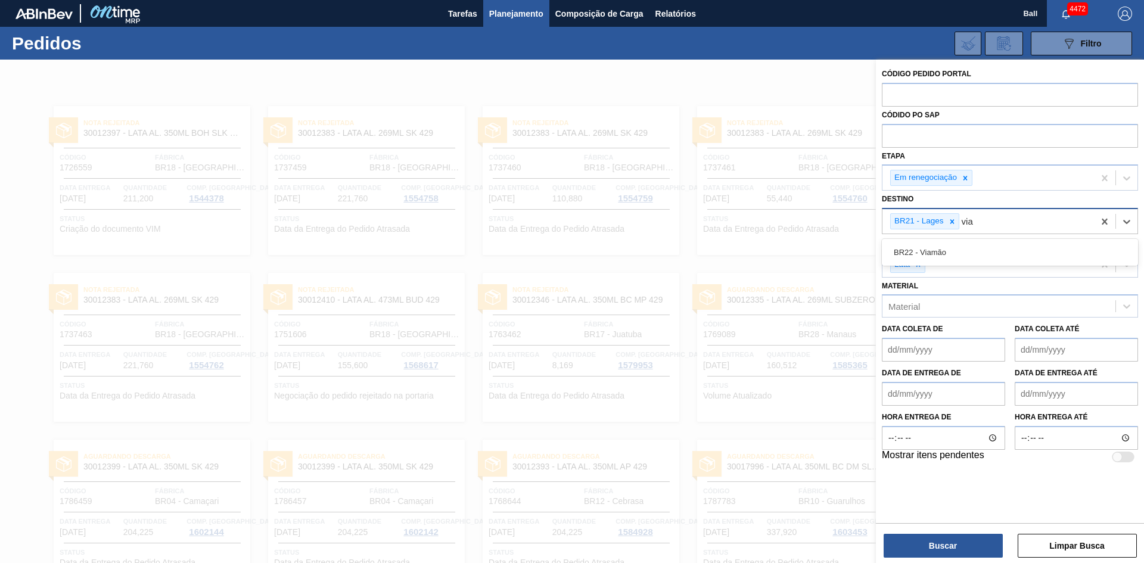
type input "viam"
click at [949, 247] on div "BR22 - Viamão" at bounding box center [1010, 252] width 256 height 22
type input "agu"
click at [949, 247] on div "BR09 - Agudos" at bounding box center [1010, 252] width 256 height 22
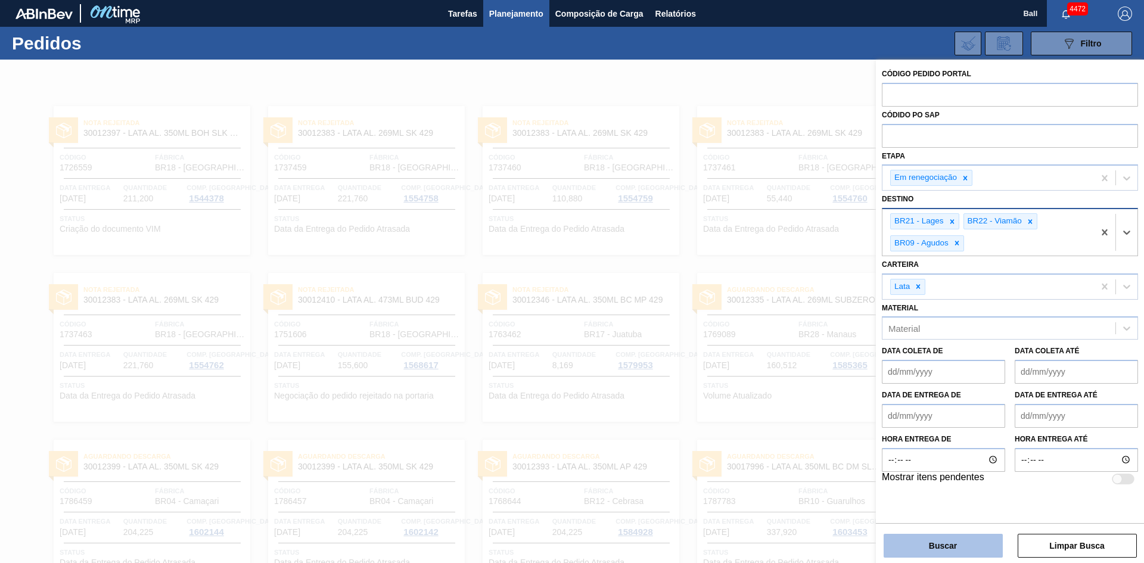
click at [971, 541] on button "Buscar" at bounding box center [942, 546] width 119 height 24
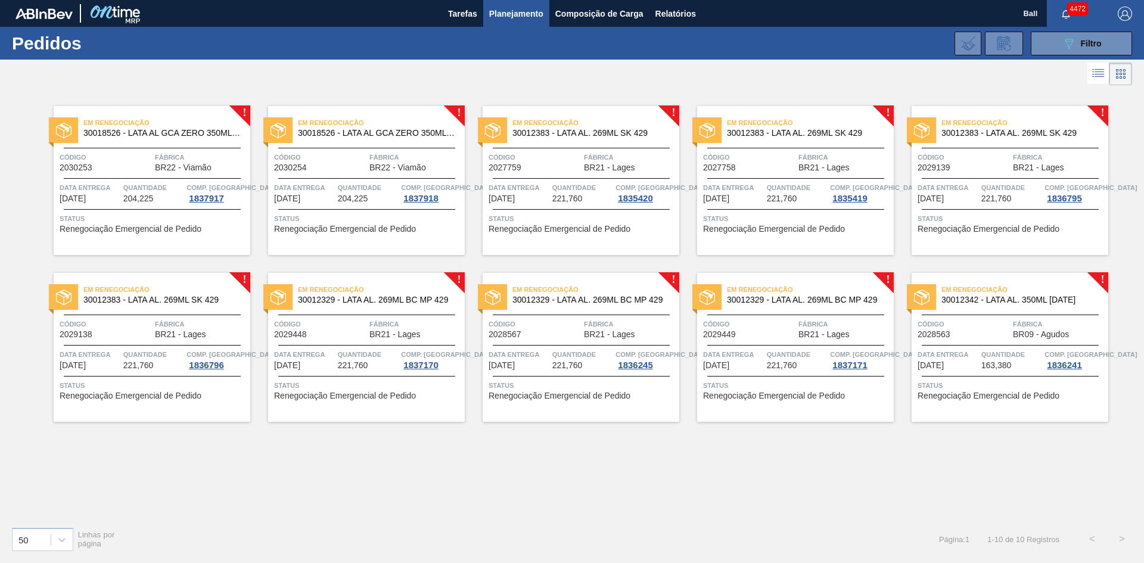
click at [154, 137] on span "30018526 - LATA AL GCA ZERO 350ML NIV23" at bounding box center [161, 133] width 157 height 9
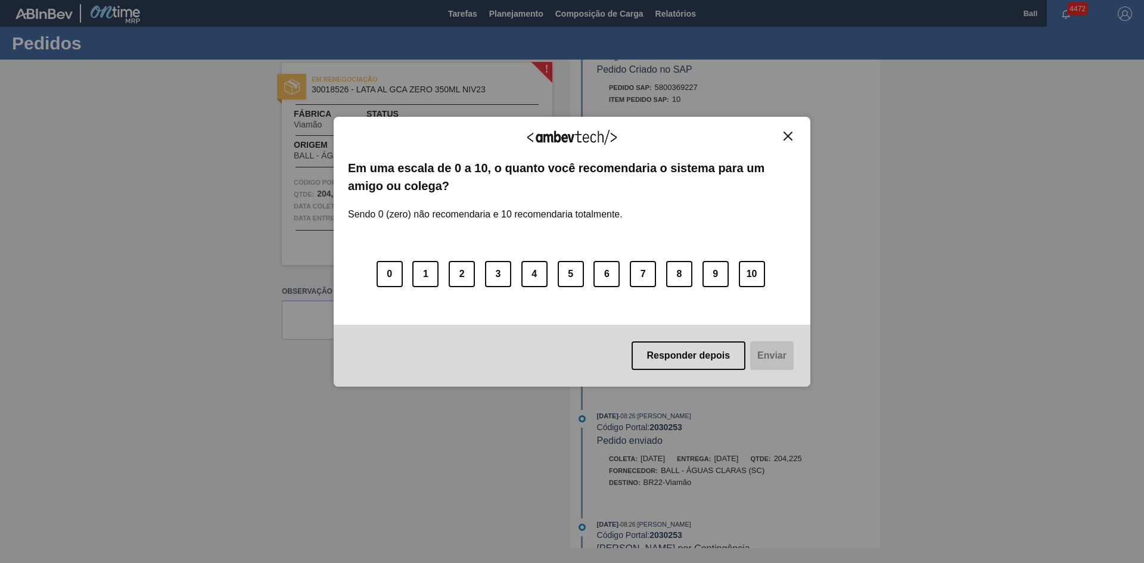
scroll to position [350, 0]
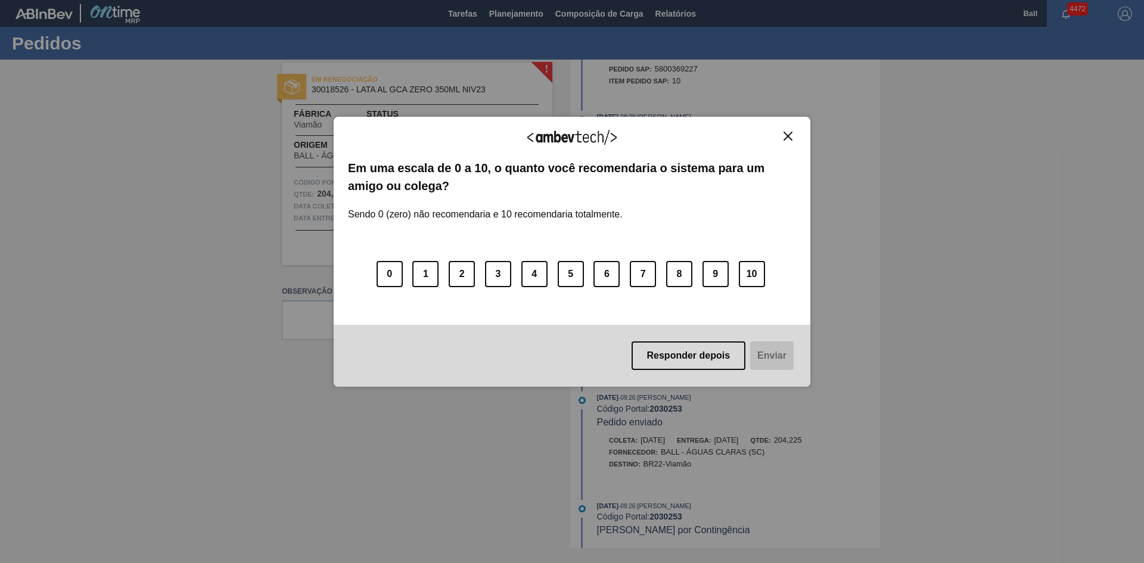
click at [782, 136] on button "Close" at bounding box center [788, 136] width 16 height 10
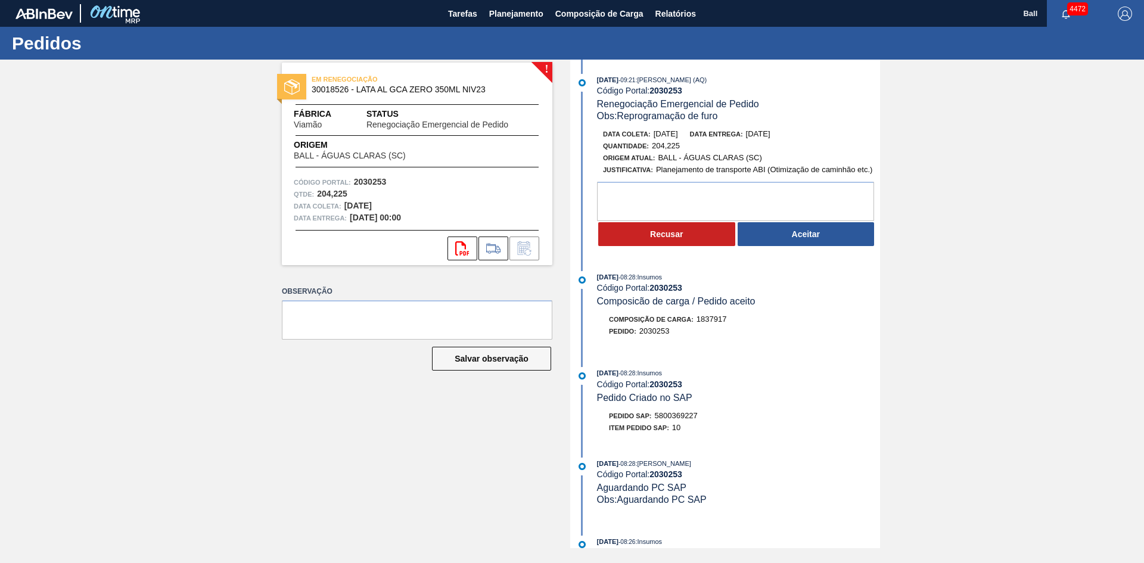
scroll to position [0, 0]
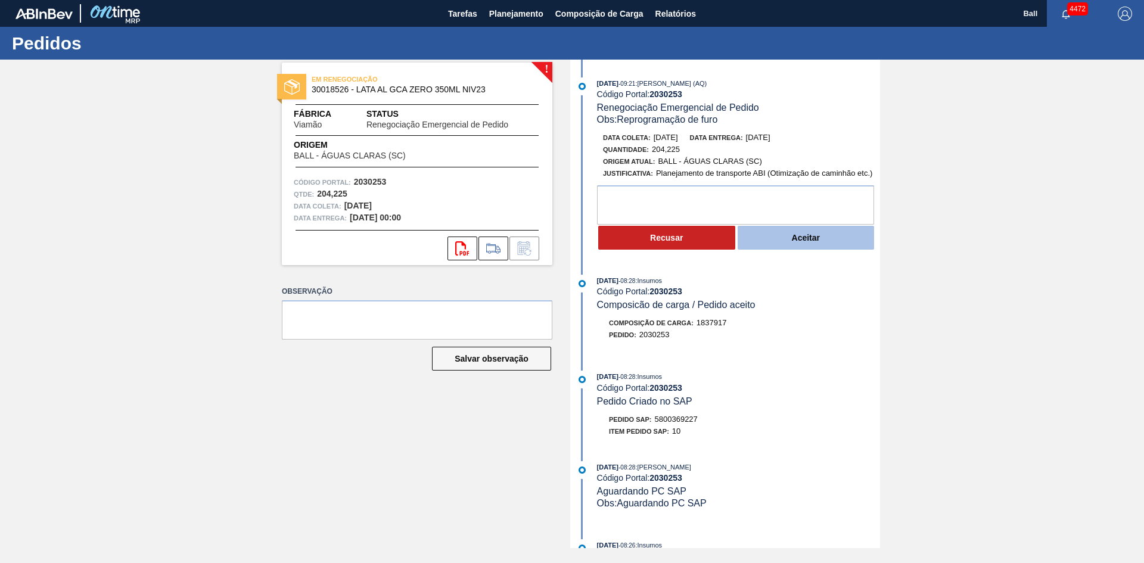
click at [769, 247] on button "Aceitar" at bounding box center [805, 238] width 137 height 24
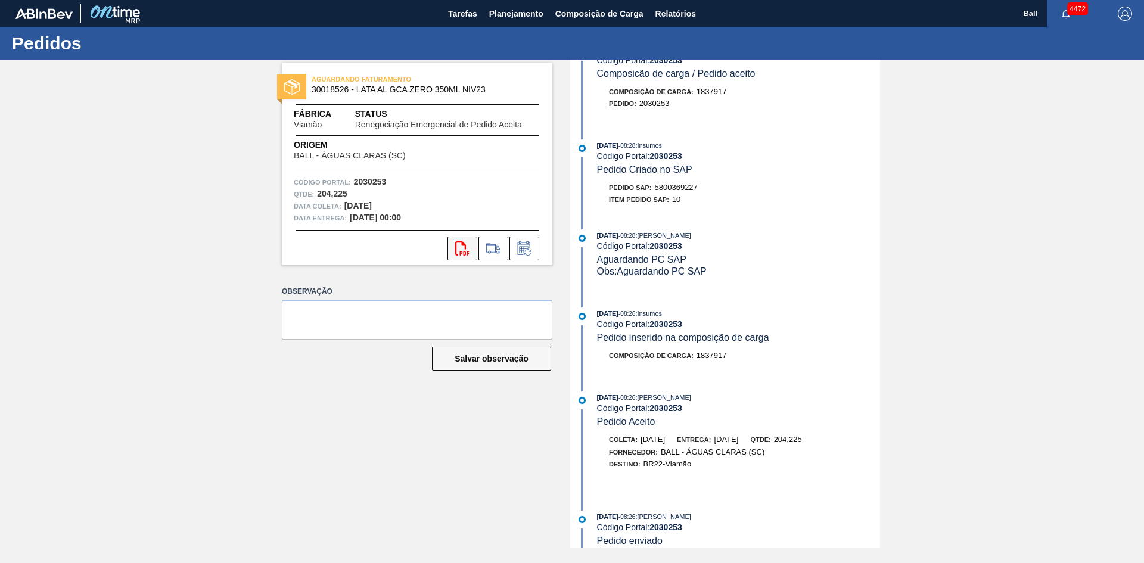
scroll to position [95, 0]
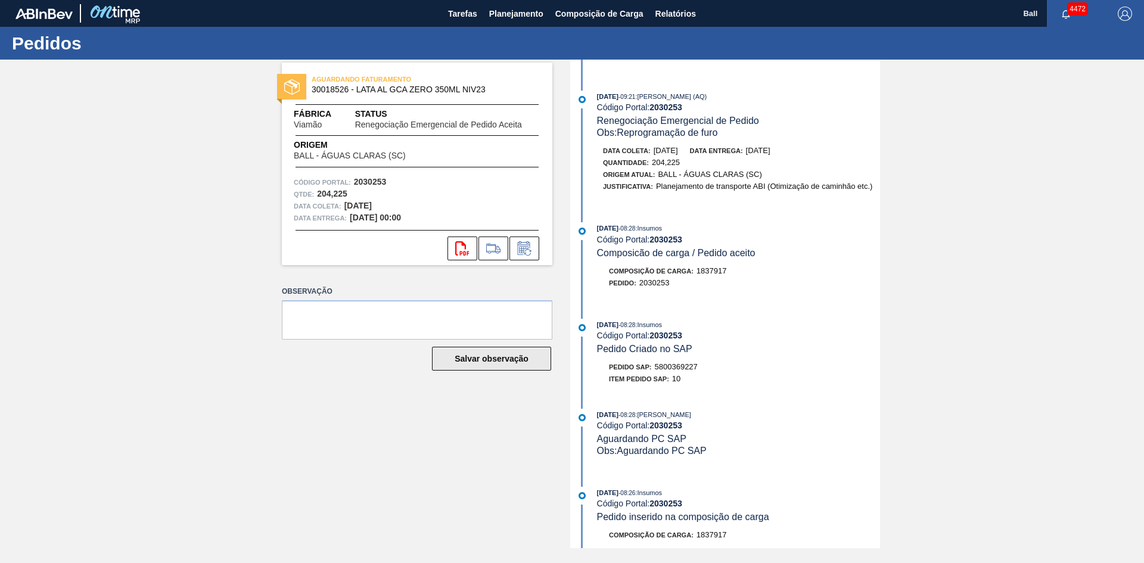
click at [473, 362] on button "Salvar observação" at bounding box center [491, 359] width 119 height 24
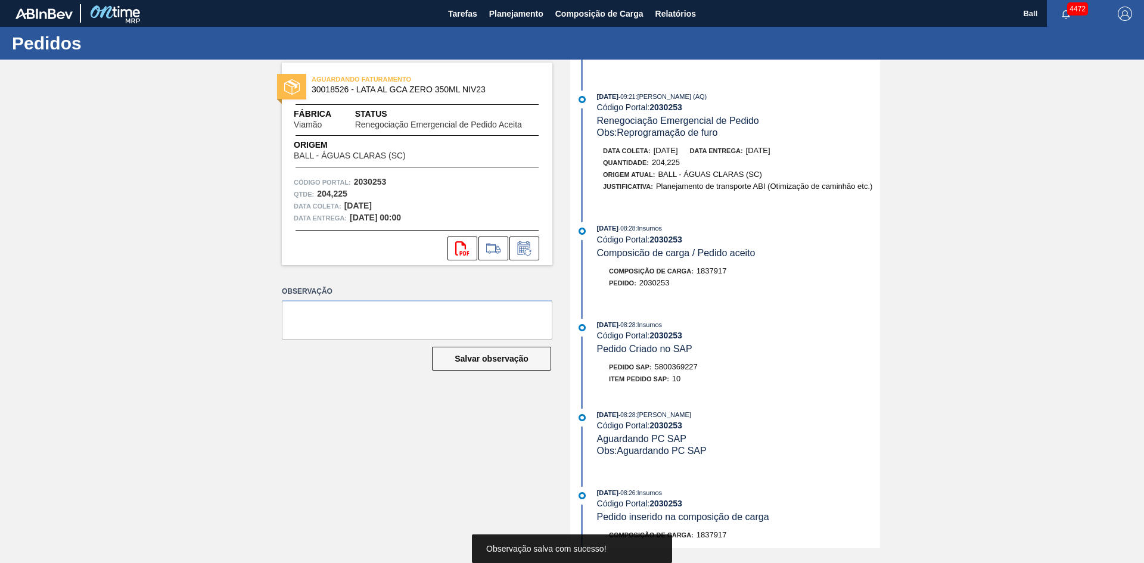
click at [369, 407] on div "AGUARDANDO FATURAMENTO 30018526 - LATA AL GCA ZERO 350ML NIV23 Fábrica Viamão S…" at bounding box center [408, 304] width 288 height 488
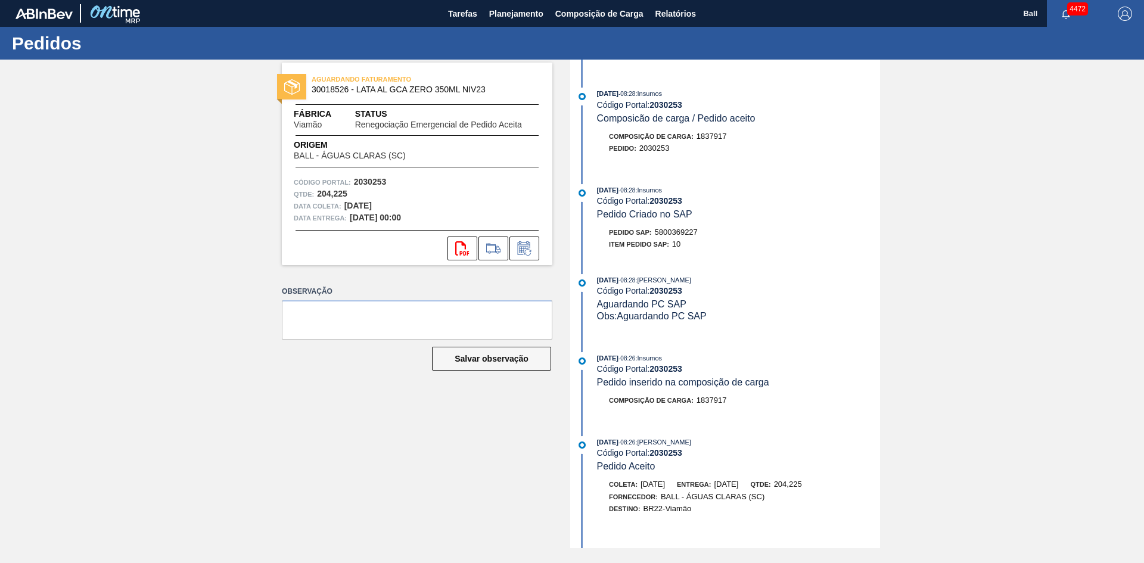
scroll to position [393, 0]
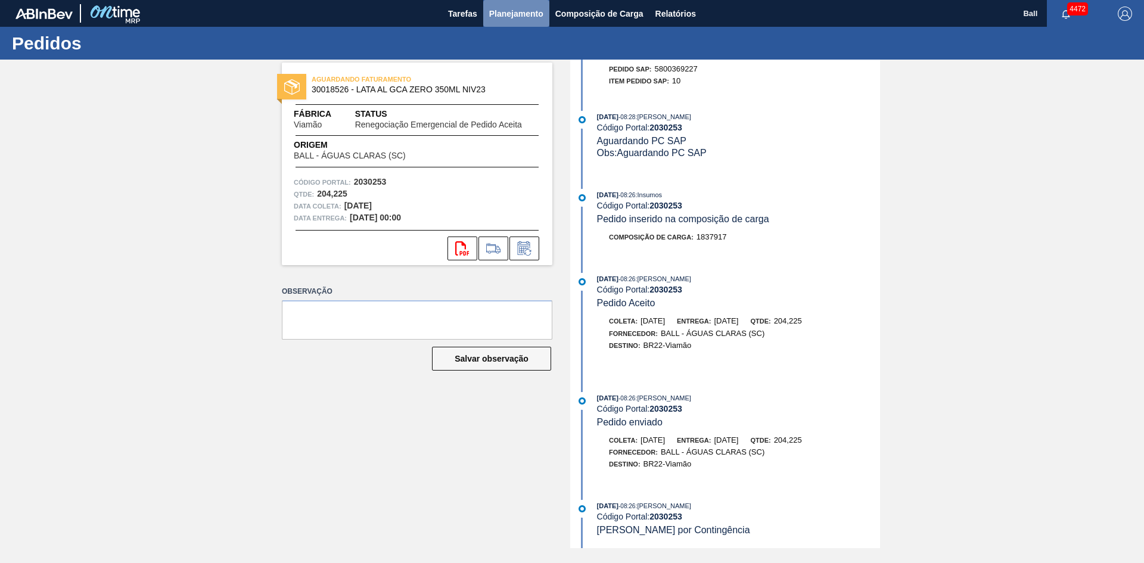
click at [500, 16] on span "Planejamento" at bounding box center [516, 14] width 54 height 14
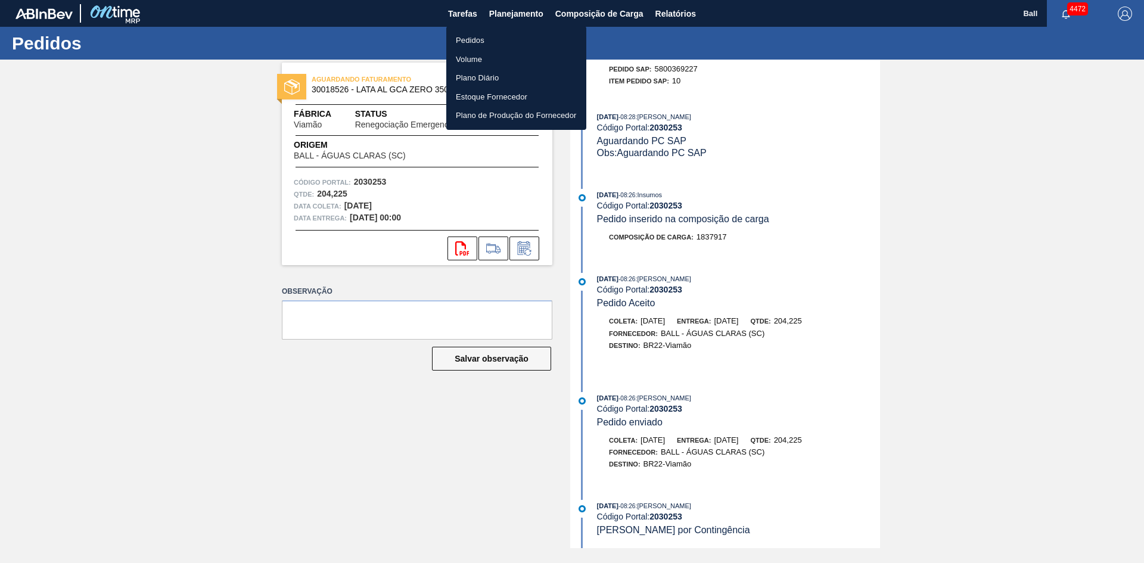
click at [10, 169] on div at bounding box center [572, 281] width 1144 height 563
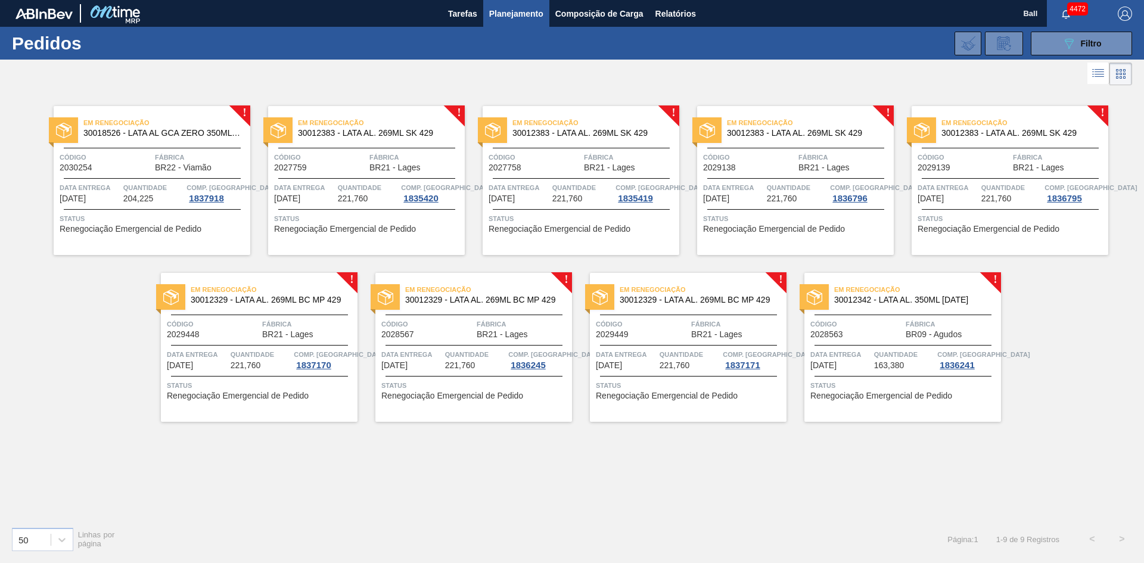
click at [176, 127] on span "Em renegociação" at bounding box center [166, 123] width 167 height 12
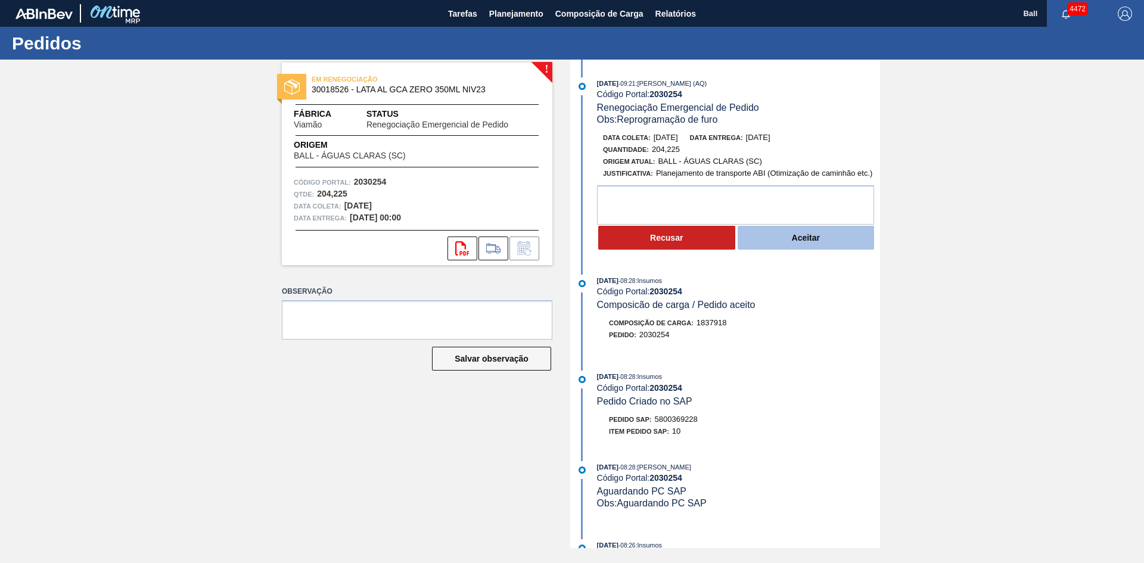
click at [790, 236] on button "Aceitar" at bounding box center [805, 238] width 137 height 24
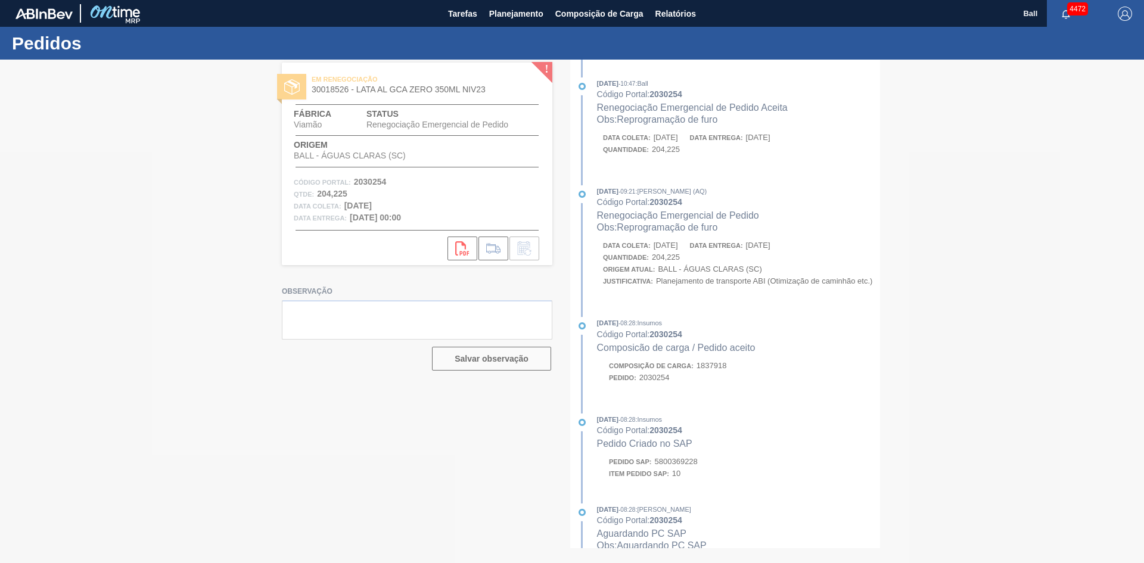
click at [718, 309] on div at bounding box center [572, 311] width 1144 height 503
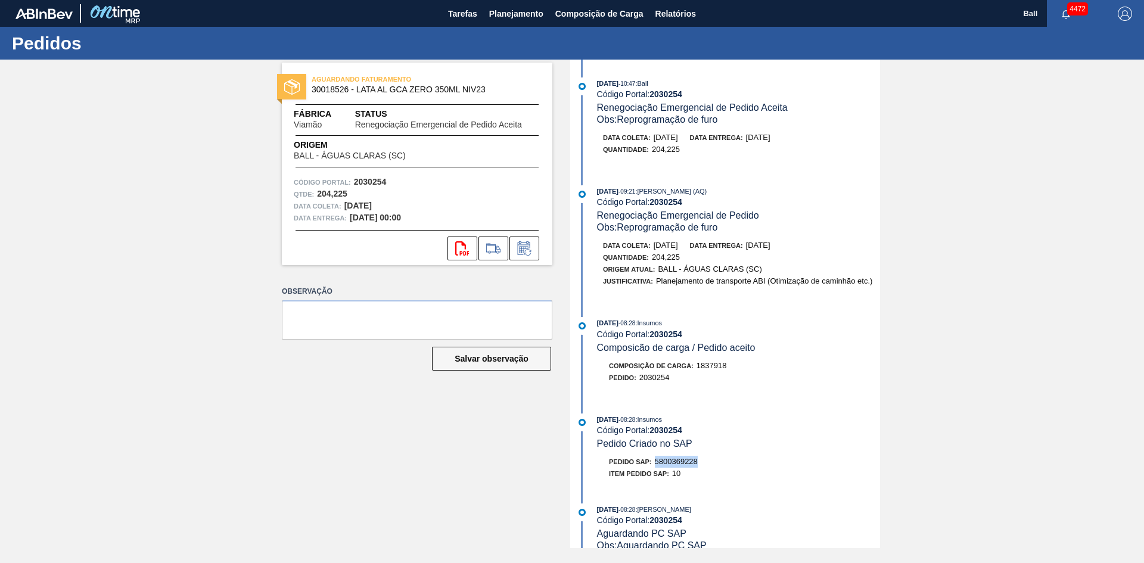
drag, startPoint x: 655, startPoint y: 461, endPoint x: 706, endPoint y: 459, distance: 50.7
click at [706, 459] on div "Pedido SAP: 5800369228" at bounding box center [738, 462] width 283 height 12
copy span "5800369228"
click at [488, 359] on button "Salvar observação" at bounding box center [491, 359] width 119 height 24
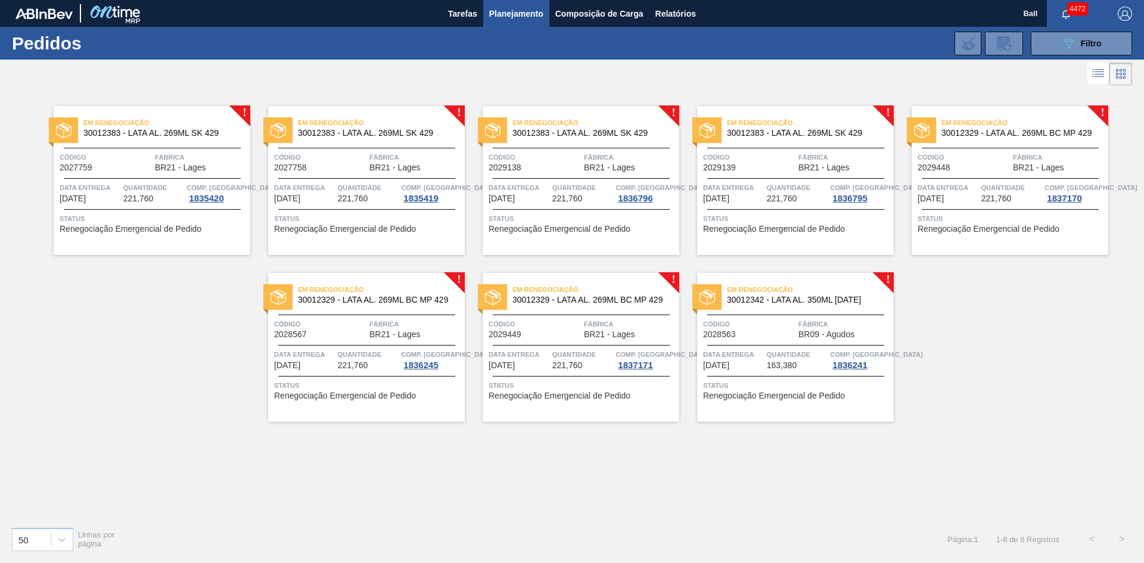
click at [186, 140] on div "Em renegociação 30012383 - LATA AL. 269ML SK 429" at bounding box center [152, 128] width 197 height 27
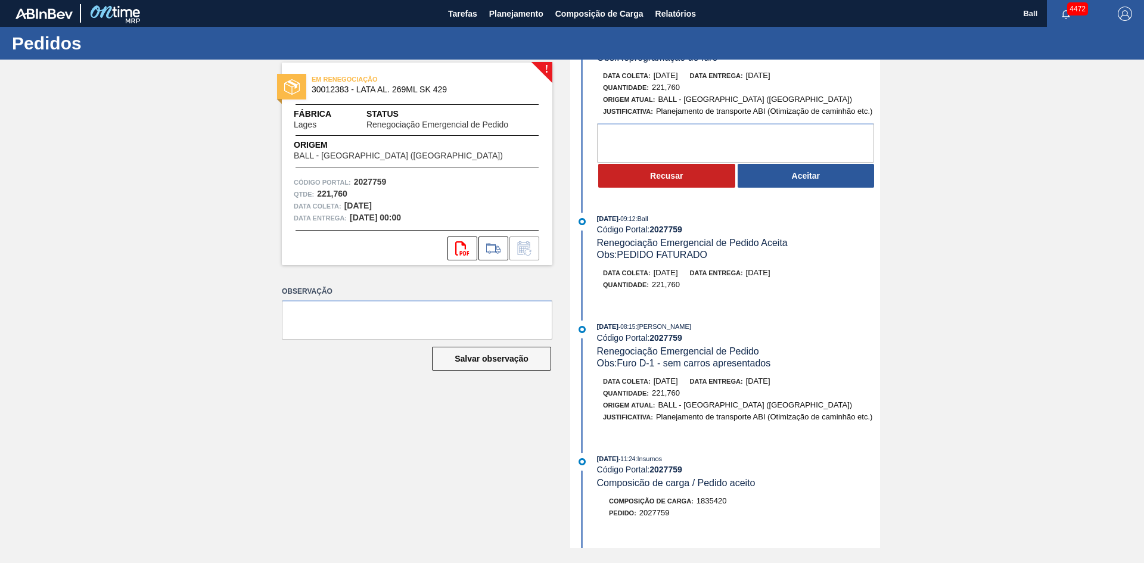
scroll to position [179, 0]
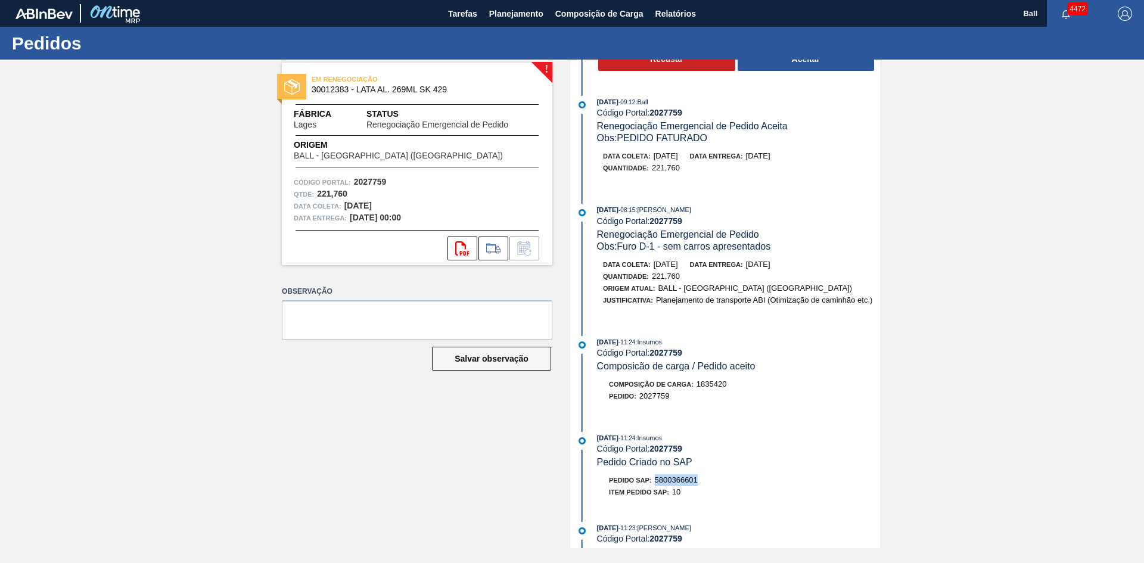
drag, startPoint x: 700, startPoint y: 478, endPoint x: 654, endPoint y: 478, distance: 46.5
click at [654, 478] on div "Pedido SAP: 5800366601" at bounding box center [738, 480] width 283 height 12
copy span "5800366601"
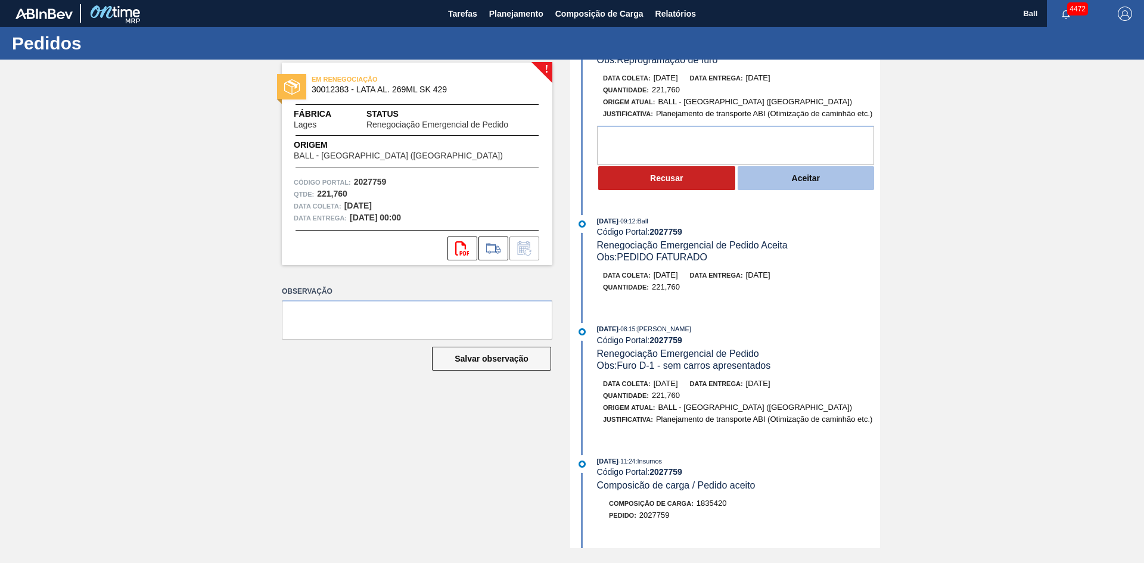
click at [794, 186] on button "Aceitar" at bounding box center [805, 178] width 137 height 24
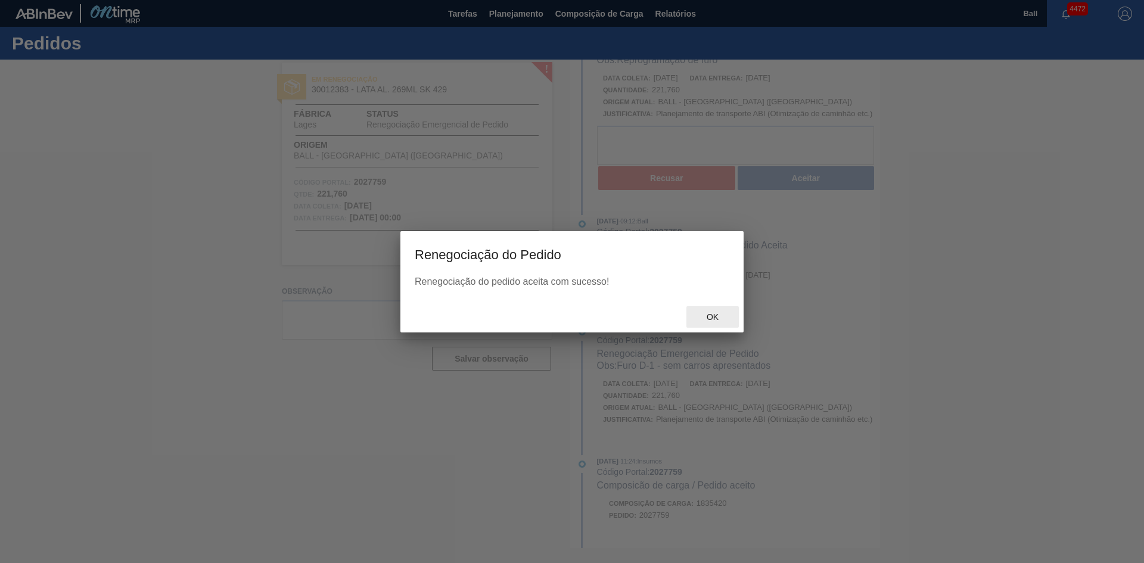
click at [720, 321] on span "Ok" at bounding box center [712, 317] width 31 height 10
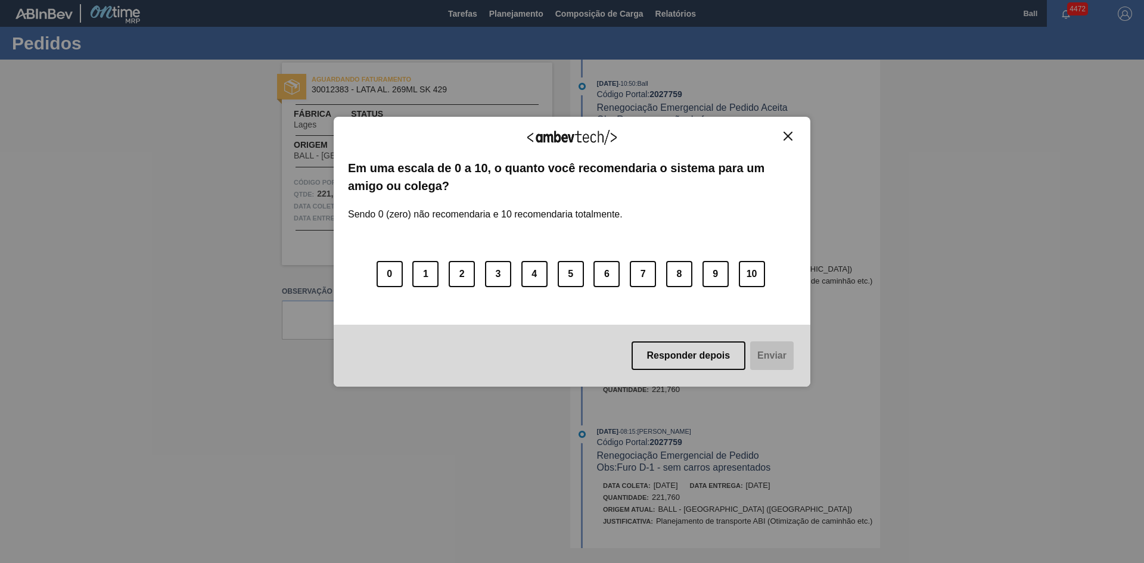
click at [790, 134] on img "Close" at bounding box center [787, 136] width 9 height 9
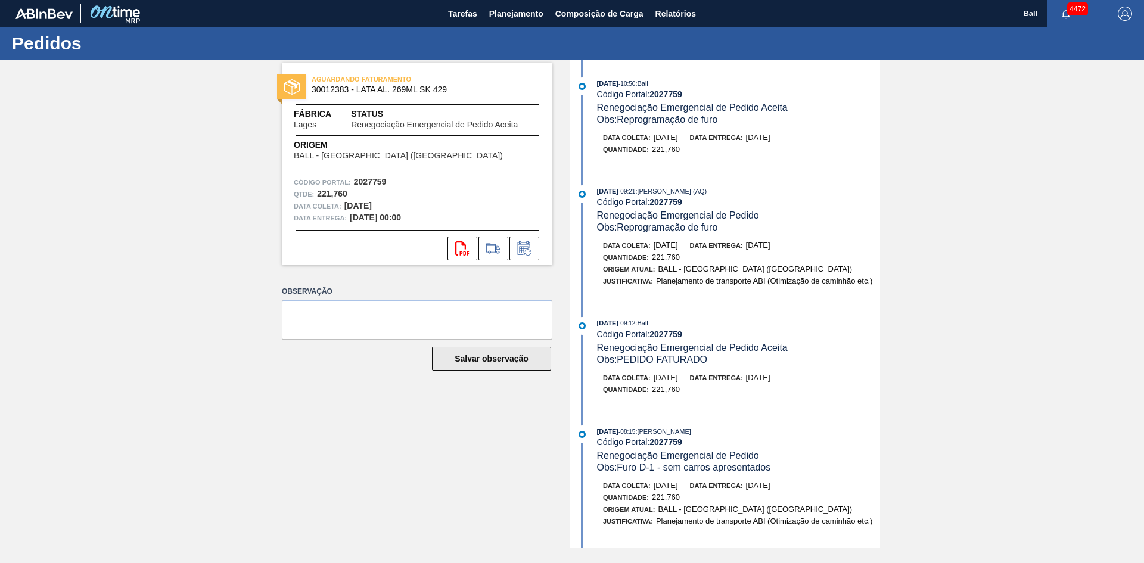
click at [510, 359] on button "Salvar observação" at bounding box center [491, 359] width 119 height 24
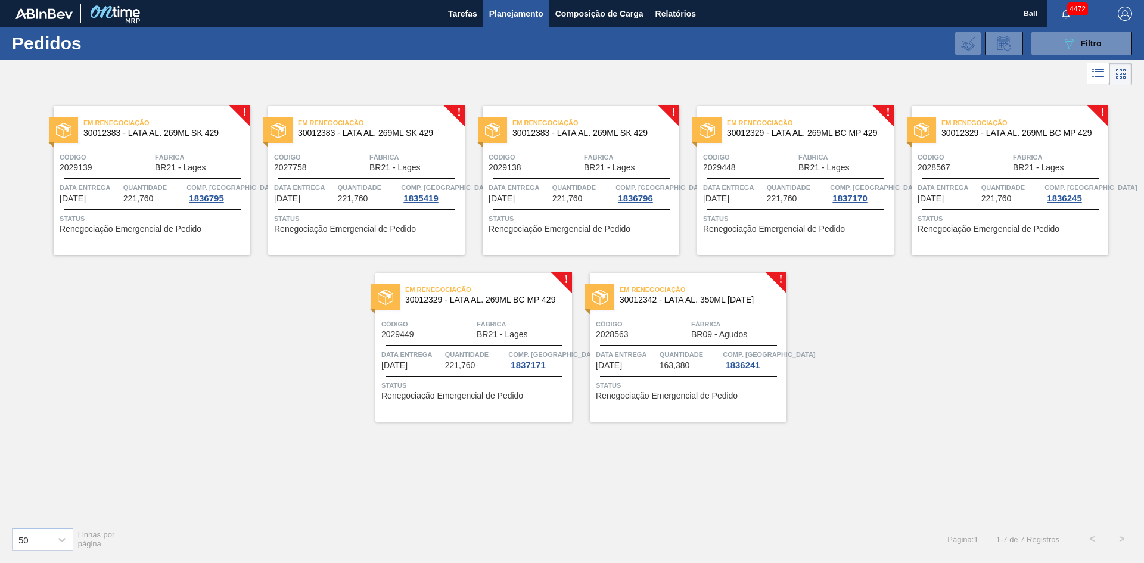
click at [179, 130] on span "30012383 - LATA AL. 269ML SK 429" at bounding box center [161, 133] width 157 height 9
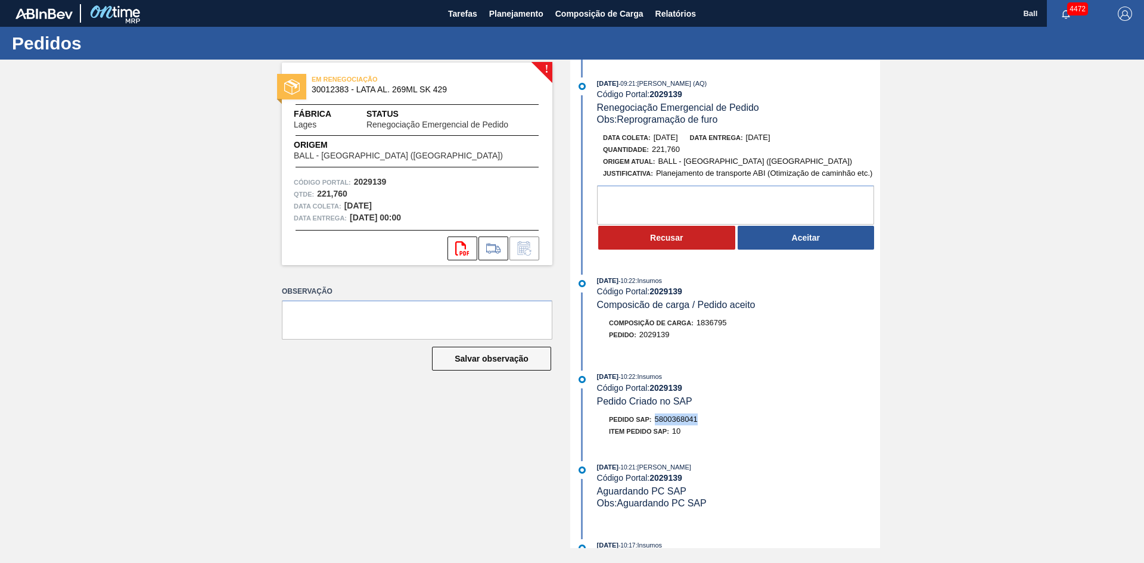
drag, startPoint x: 653, startPoint y: 419, endPoint x: 701, endPoint y: 419, distance: 47.7
click at [701, 419] on div "Pedido SAP: 5800368041" at bounding box center [738, 419] width 283 height 12
copy span "5800368041"
click at [808, 232] on button "Aceitar" at bounding box center [805, 238] width 137 height 24
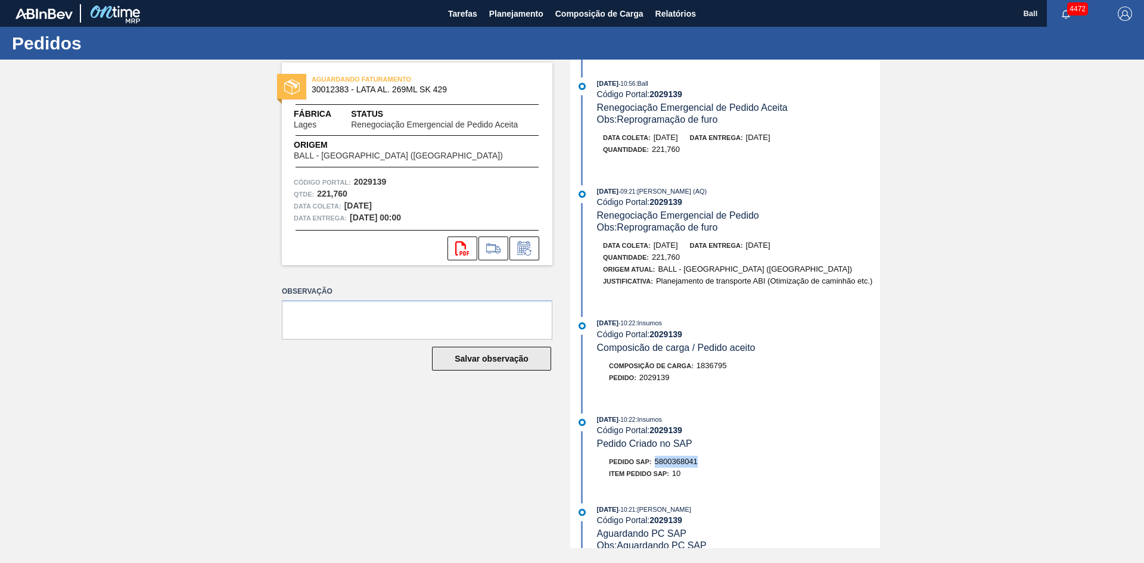
click at [509, 360] on button "Salvar observação" at bounding box center [491, 359] width 119 height 24
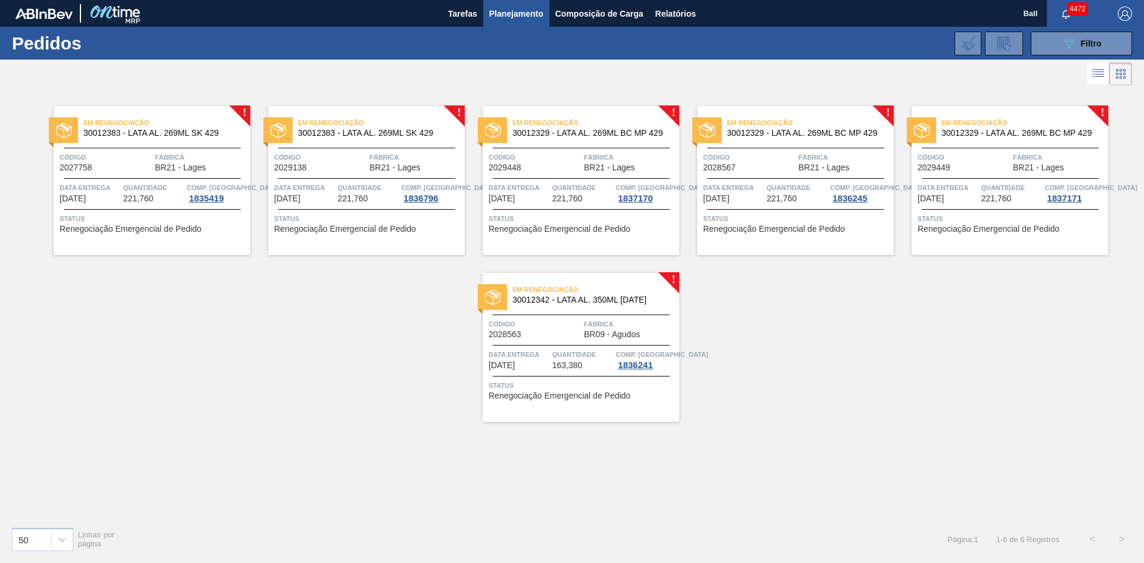
click at [117, 128] on span "Em renegociação" at bounding box center [166, 123] width 167 height 12
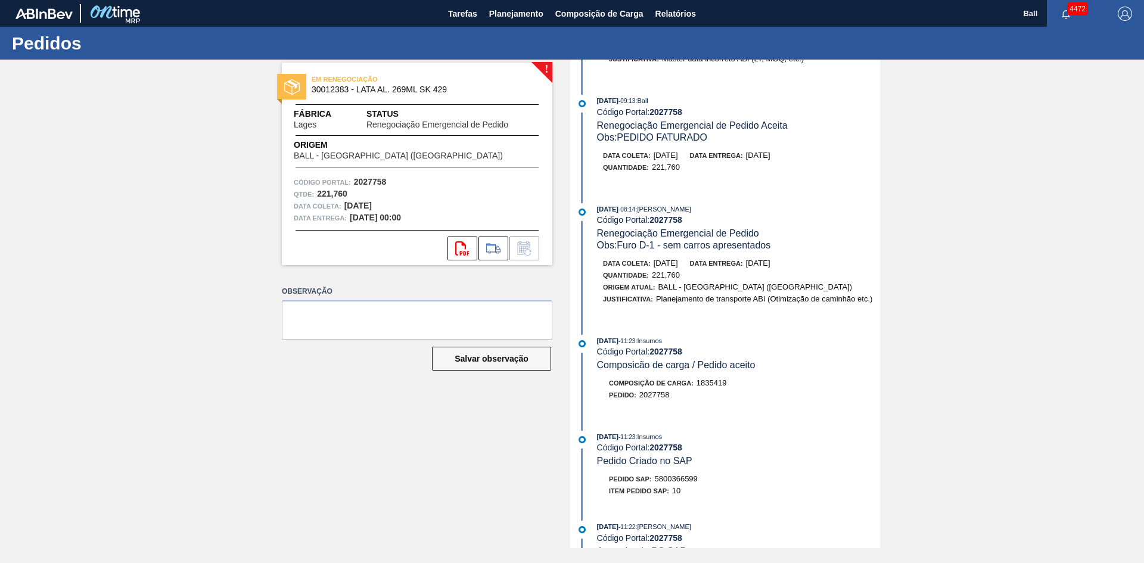
scroll to position [298, 0]
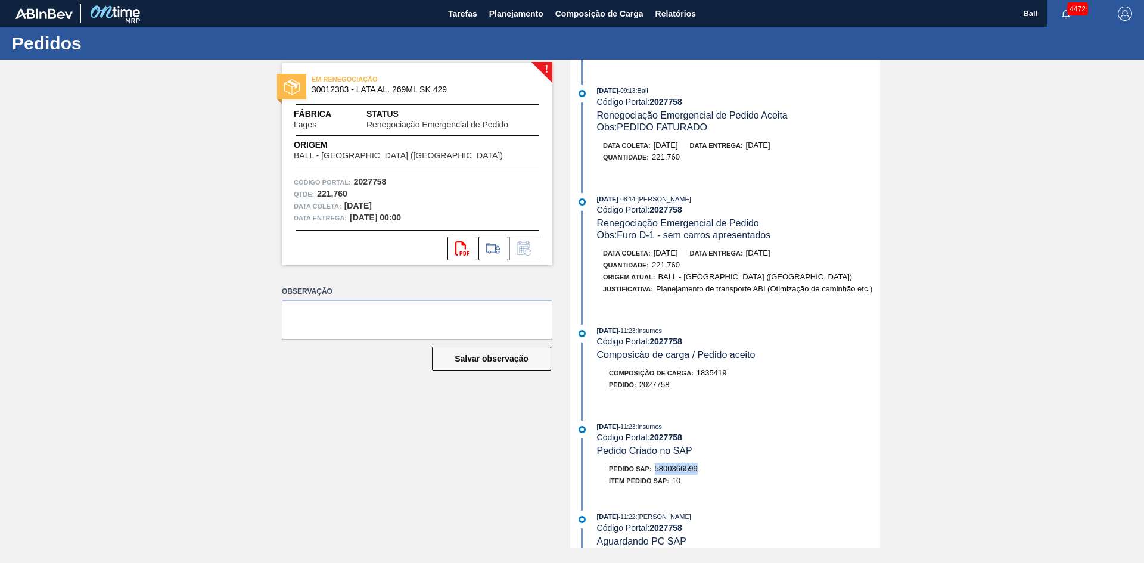
drag, startPoint x: 657, startPoint y: 468, endPoint x: 702, endPoint y: 468, distance: 44.7
click at [702, 468] on div "Pedido SAP: 5800366599" at bounding box center [738, 469] width 283 height 12
copy span "5800366599"
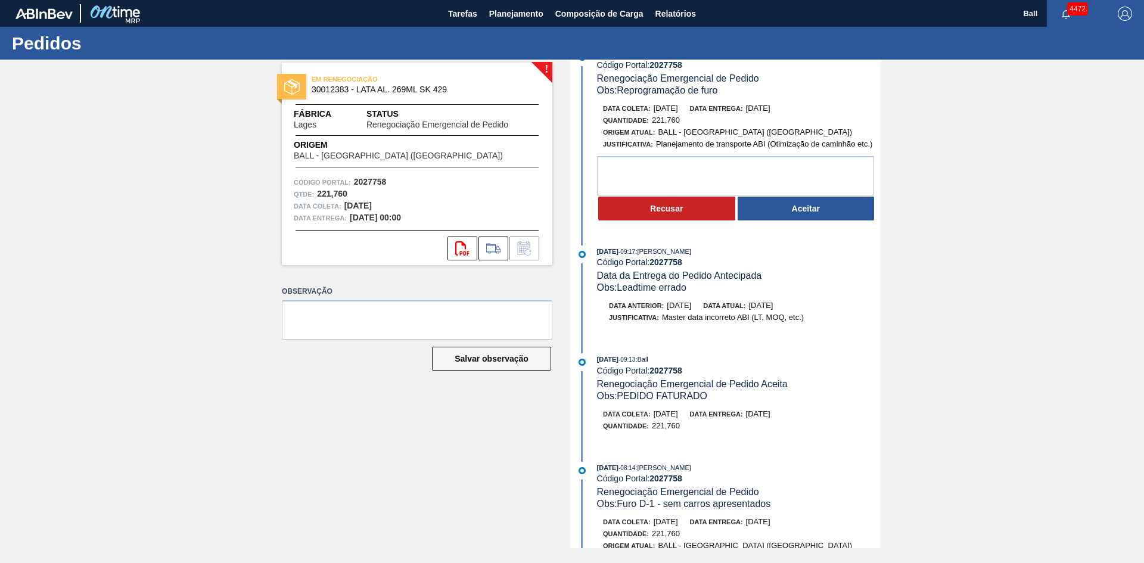
scroll to position [0, 0]
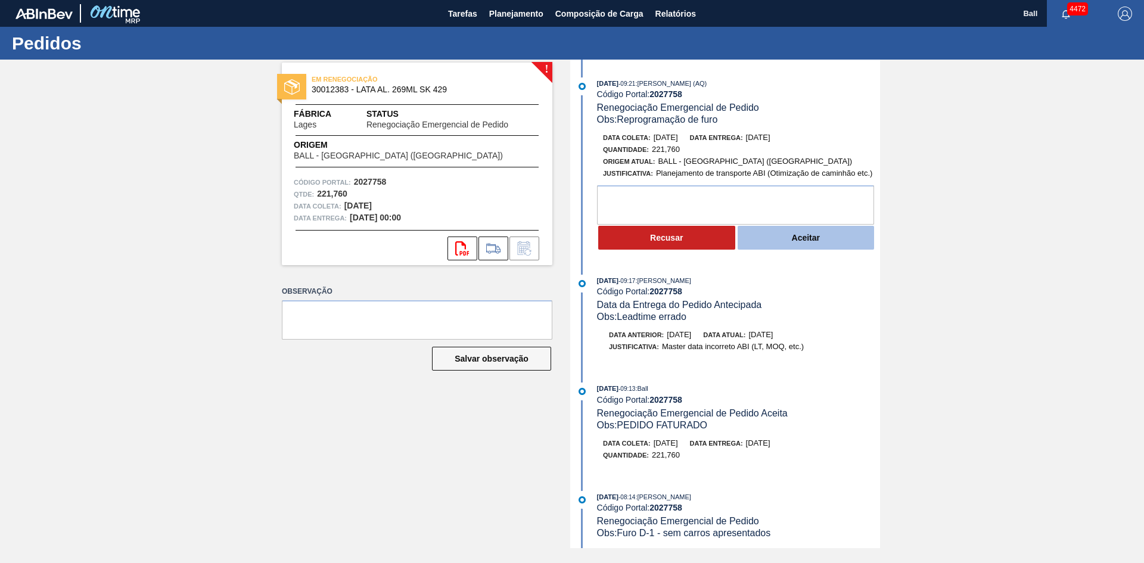
click at [815, 247] on button "Aceitar" at bounding box center [805, 238] width 137 height 24
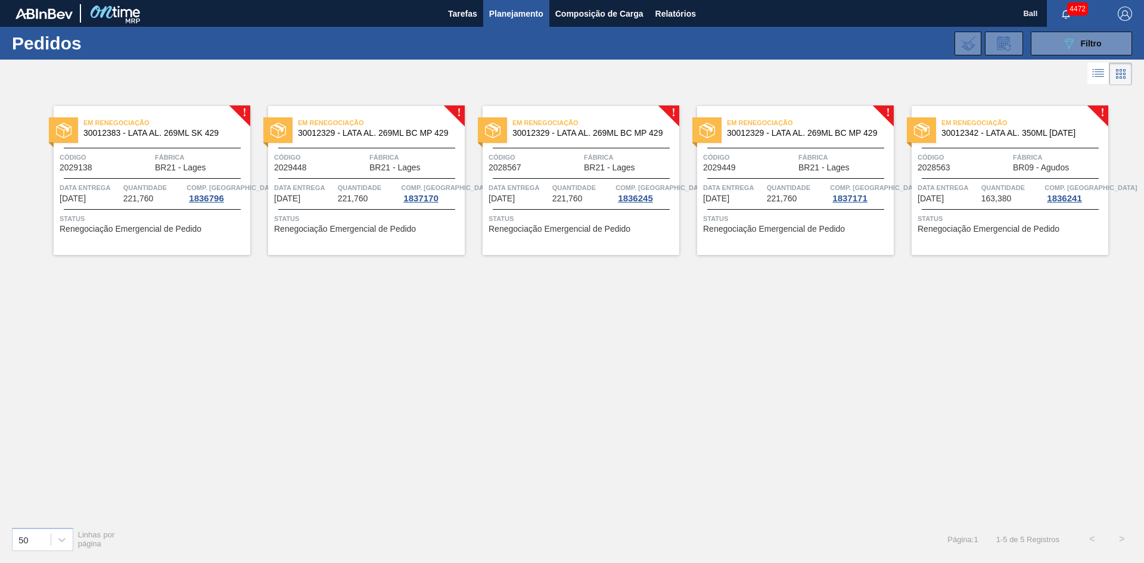
click at [185, 129] on span "30012383 - LATA AL. 269ML SK 429" at bounding box center [161, 133] width 157 height 9
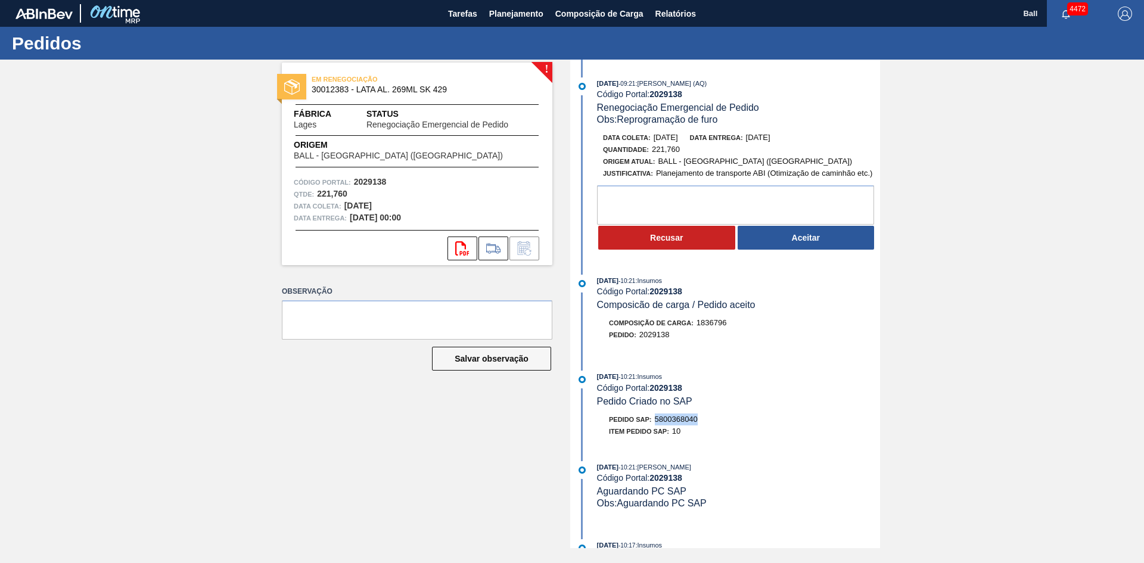
drag, startPoint x: 655, startPoint y: 418, endPoint x: 692, endPoint y: 418, distance: 36.3
click at [699, 419] on div "Pedido SAP: 5800368040" at bounding box center [738, 419] width 283 height 12
copy span "5800368040"
click at [793, 237] on button "Aceitar" at bounding box center [805, 238] width 137 height 24
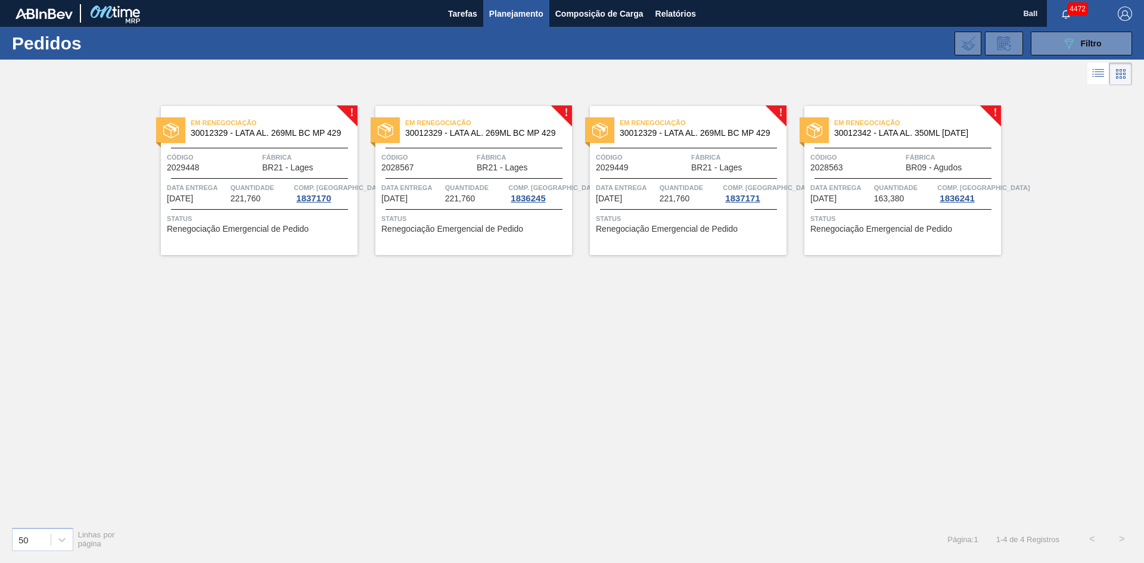
click at [270, 135] on span "30012329 - LATA AL. 269ML BC MP 429" at bounding box center [269, 133] width 157 height 9
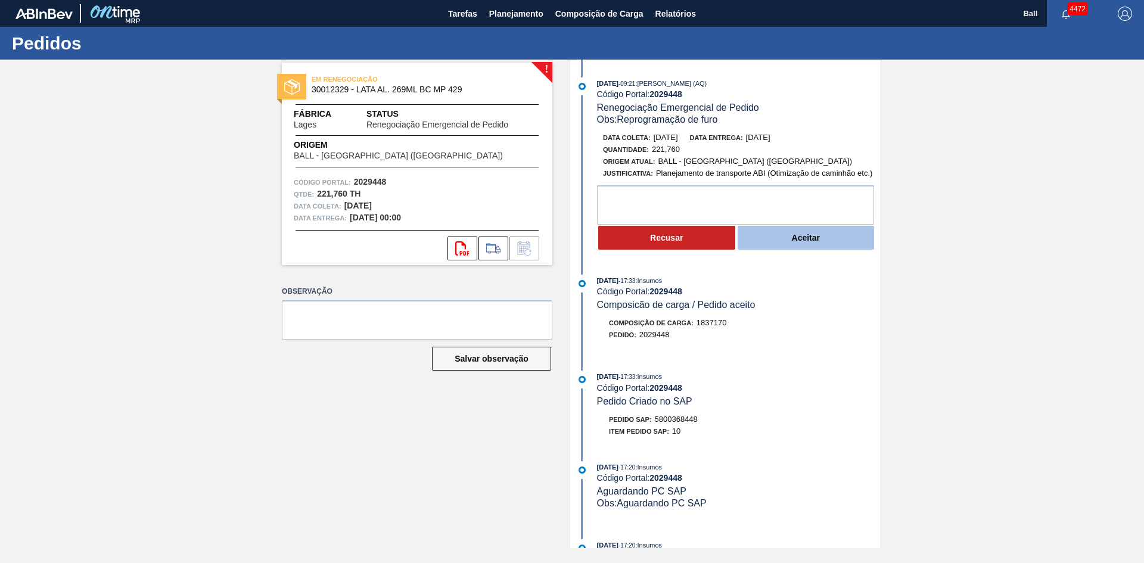
click at [798, 242] on button "Aceitar" at bounding box center [805, 238] width 137 height 24
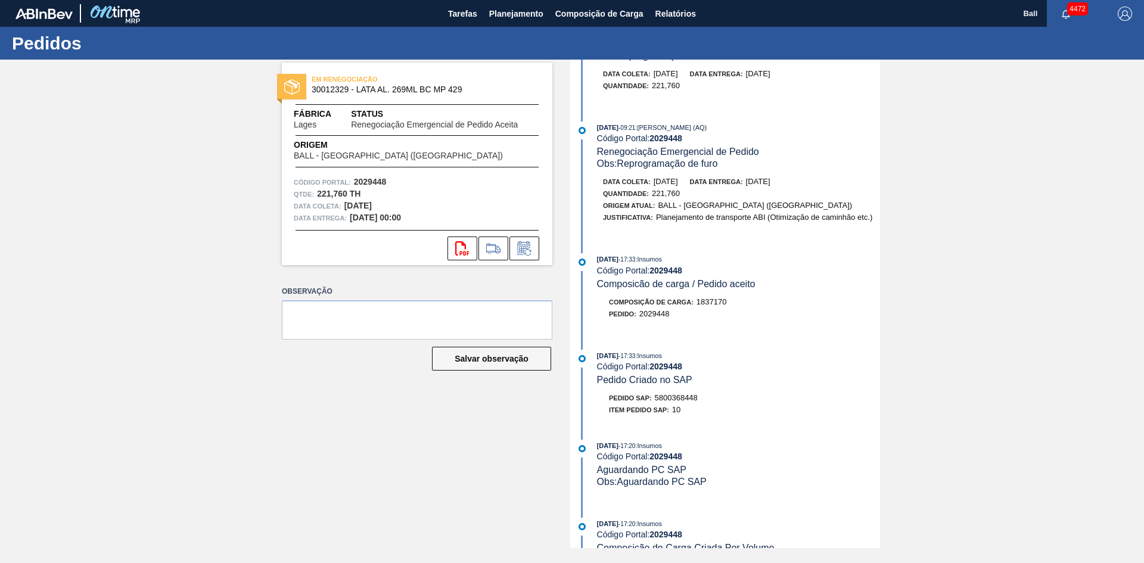
scroll to position [148, 0]
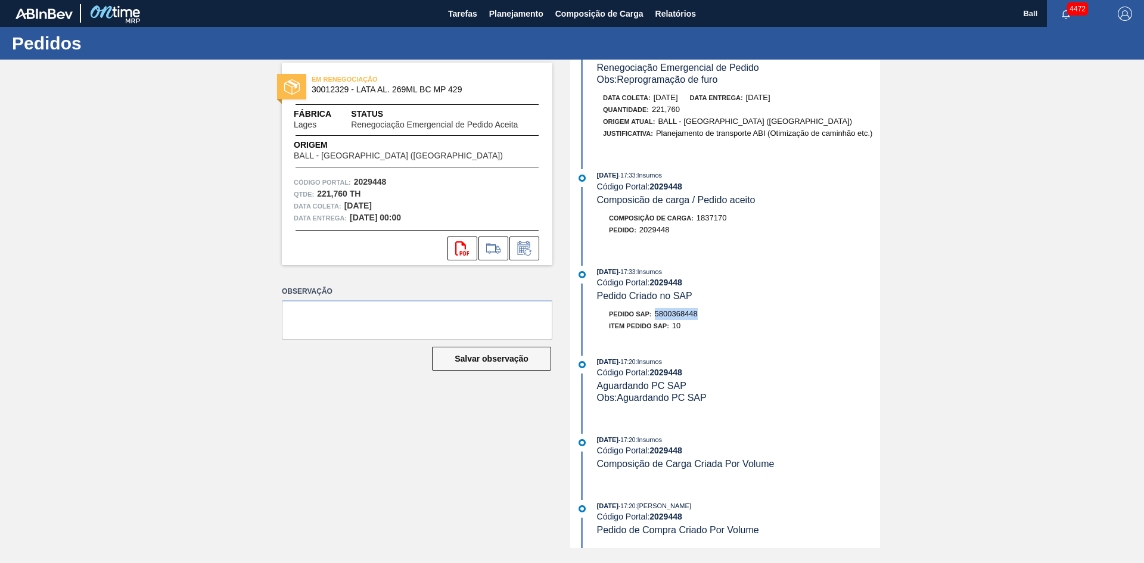
drag, startPoint x: 655, startPoint y: 312, endPoint x: 707, endPoint y: 312, distance: 52.4
click at [707, 312] on div "Pedido SAP: 5800368448" at bounding box center [738, 314] width 283 height 12
copy span "5800368448"
click at [497, 353] on button "Salvar observação" at bounding box center [491, 359] width 119 height 24
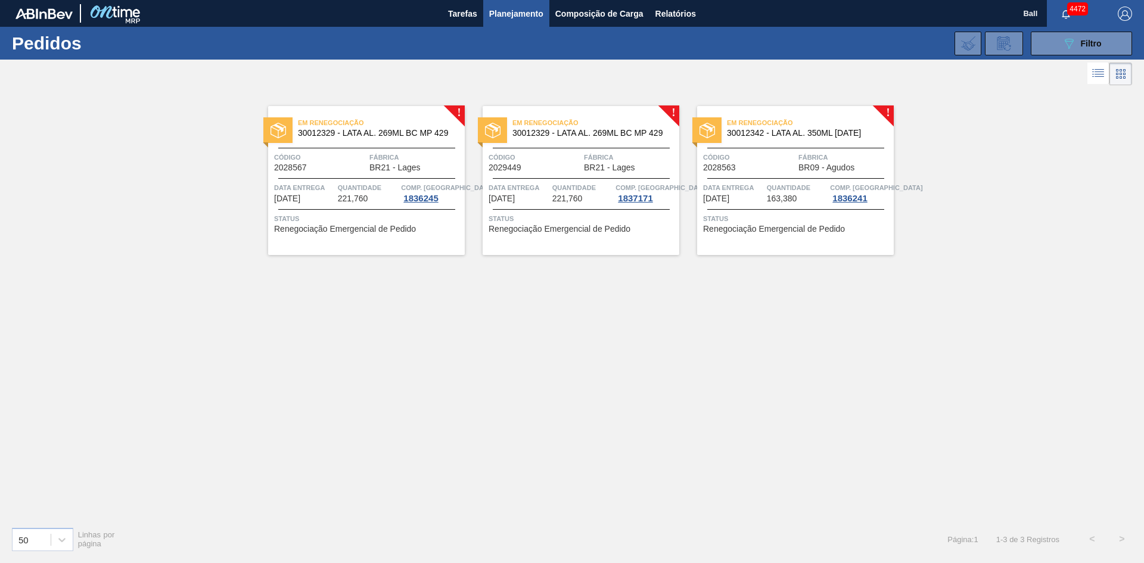
click at [386, 141] on div "Em renegociação 30012329 - LATA AL. 269ML BC MP 429" at bounding box center [366, 128] width 197 height 27
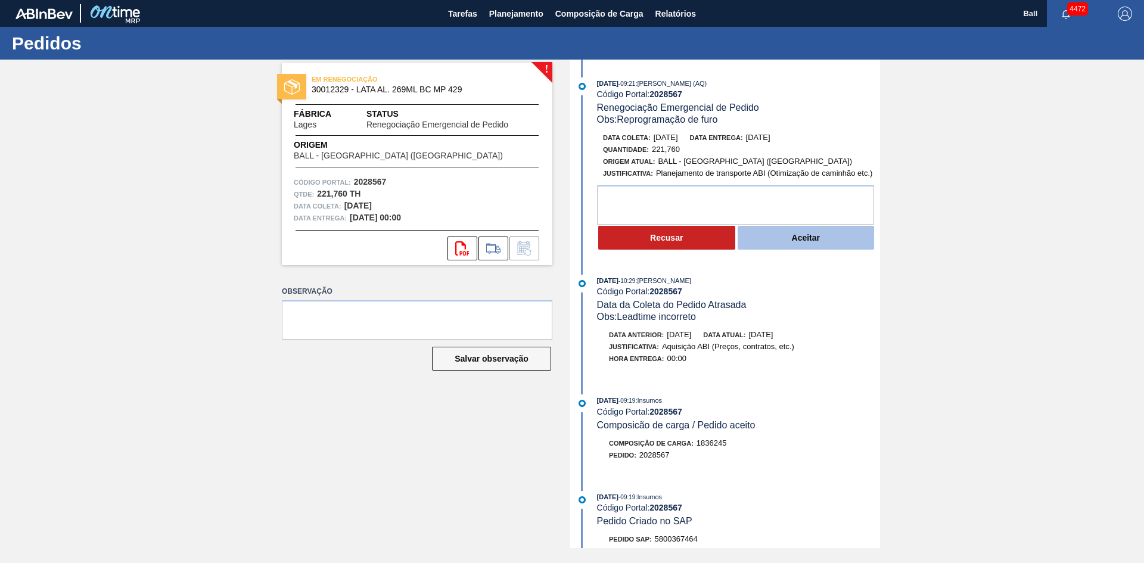
click at [798, 242] on button "Aceitar" at bounding box center [805, 238] width 137 height 24
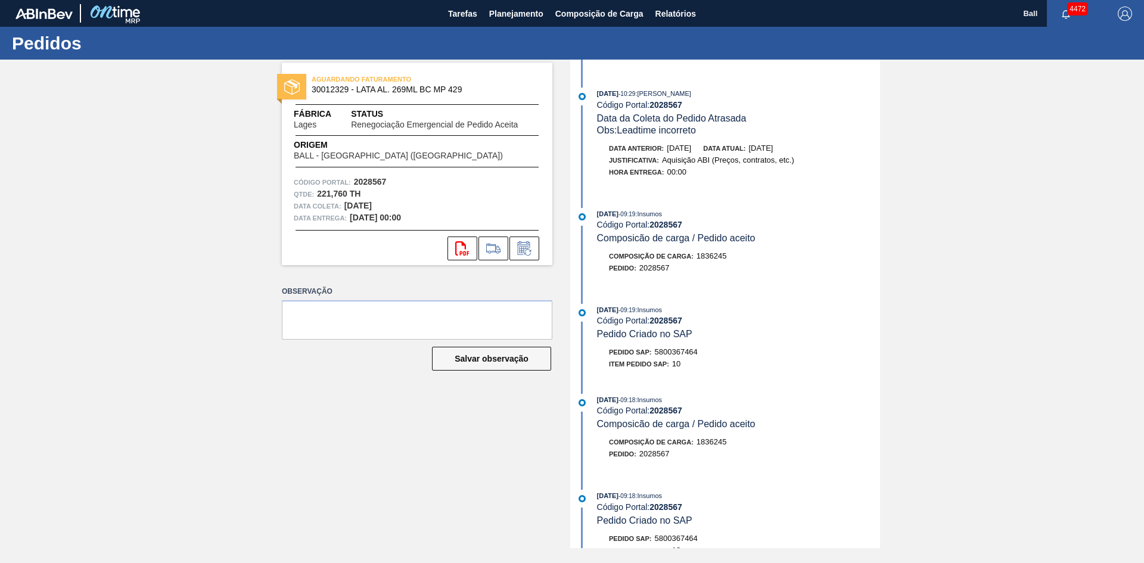
scroll to position [238, 0]
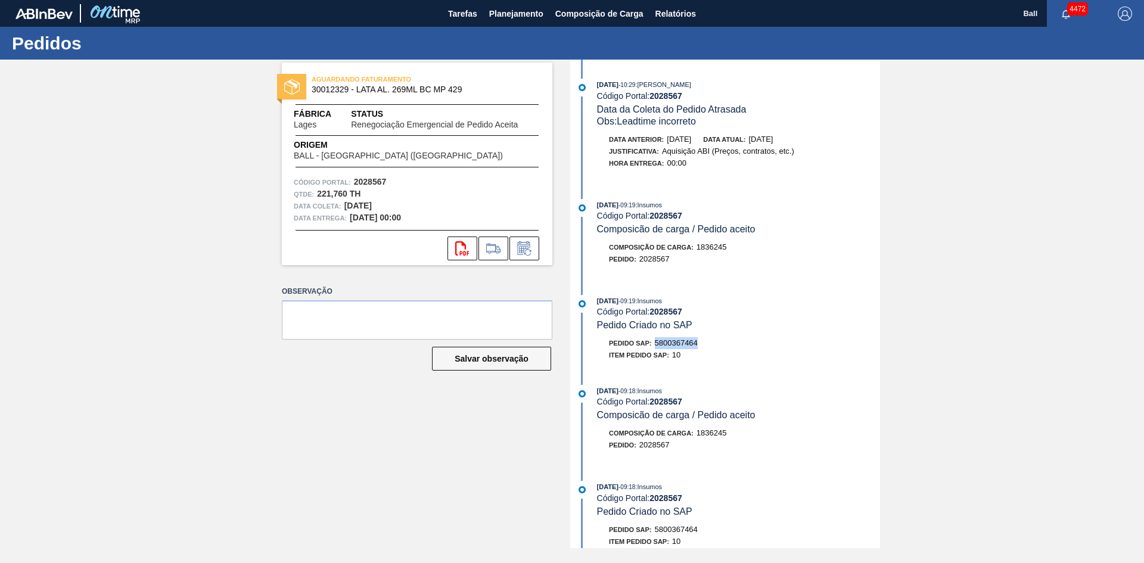
drag, startPoint x: 655, startPoint y: 340, endPoint x: 699, endPoint y: 340, distance: 43.5
click at [697, 340] on div "Pedido SAP: 5800367464" at bounding box center [653, 343] width 89 height 12
copy span "5800367464"
click at [489, 357] on button "Salvar observação" at bounding box center [491, 359] width 119 height 24
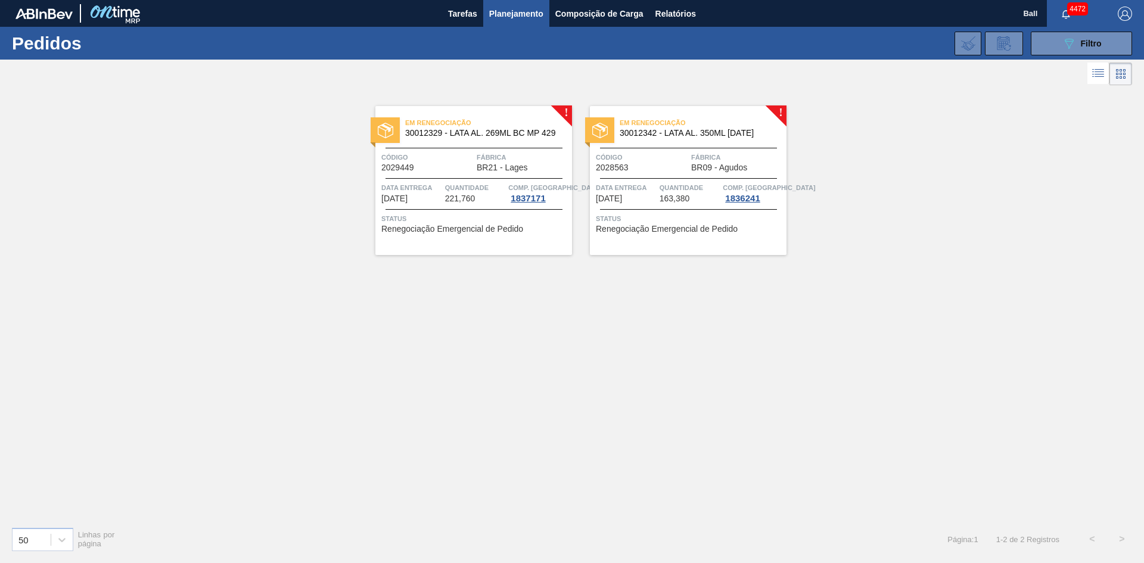
click at [479, 150] on div "Em renegociação 30012329 - LATA AL. 269ML BC MP 429 Código 2029449 Fábrica BR21…" at bounding box center [473, 180] width 197 height 149
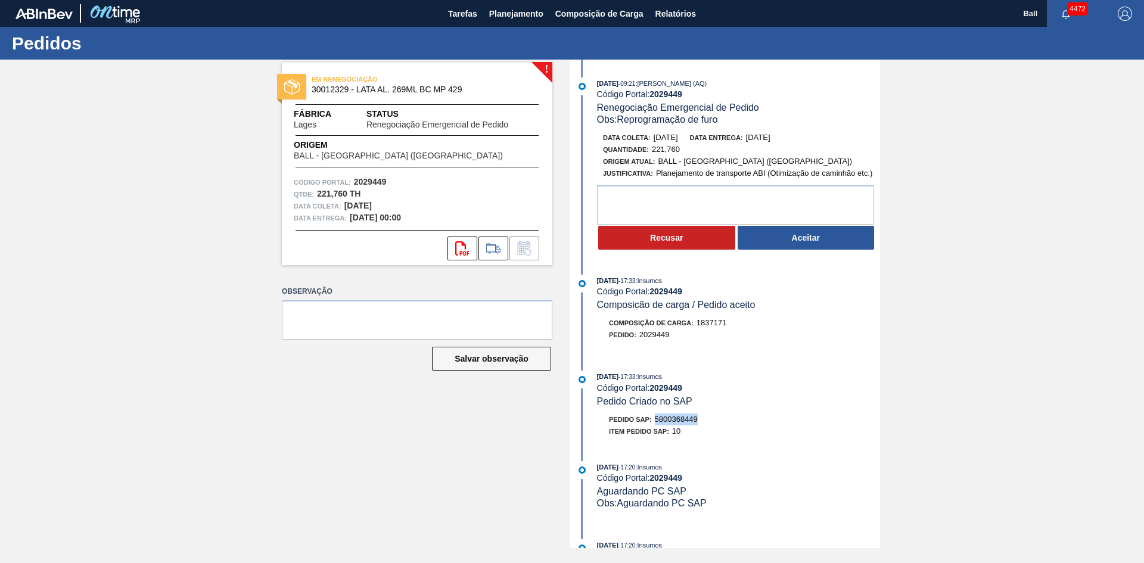
drag, startPoint x: 653, startPoint y: 421, endPoint x: 699, endPoint y: 420, distance: 45.9
click at [700, 420] on div "Pedido SAP: 5800368449" at bounding box center [738, 419] width 283 height 12
copy span "5800368449"
click at [804, 240] on button "Aceitar" at bounding box center [805, 238] width 137 height 24
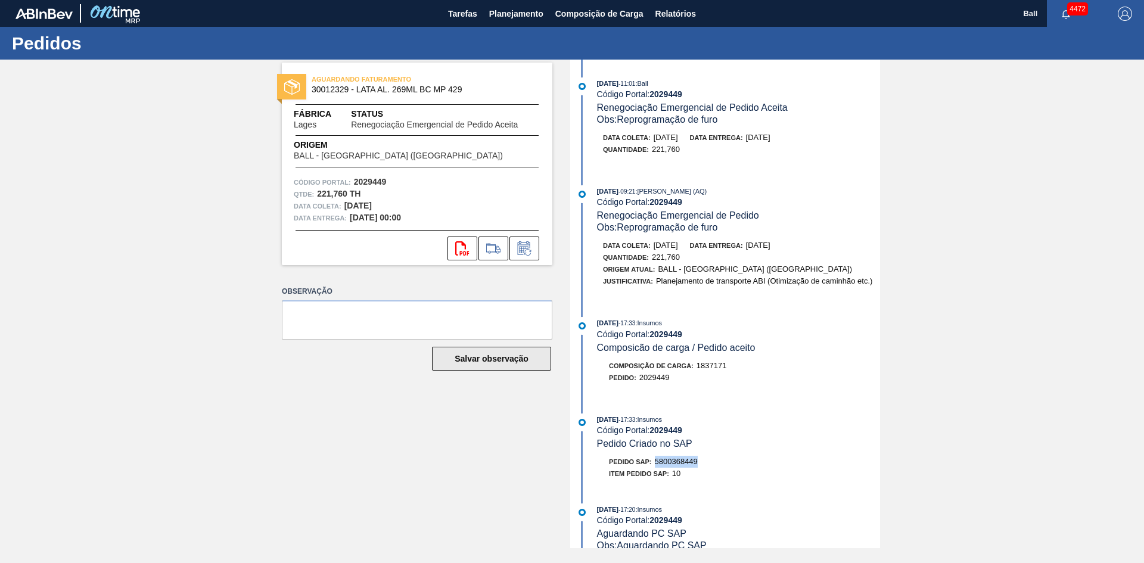
click at [480, 356] on button "Salvar observação" at bounding box center [491, 359] width 119 height 24
click at [497, 350] on button "Salvar observação" at bounding box center [491, 359] width 119 height 24
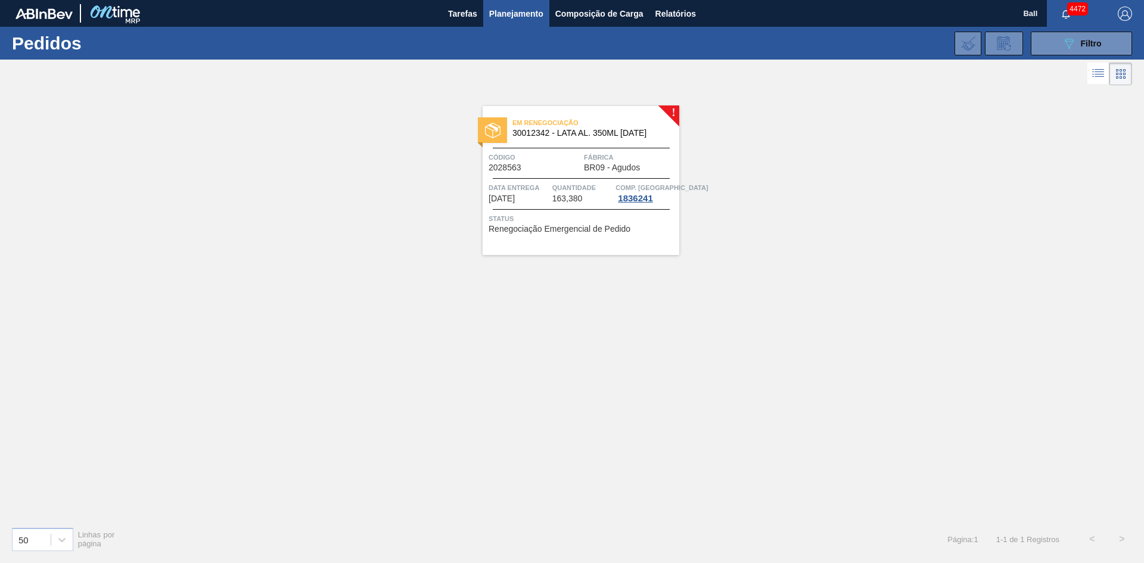
click at [578, 125] on span "Em renegociação" at bounding box center [595, 123] width 167 height 12
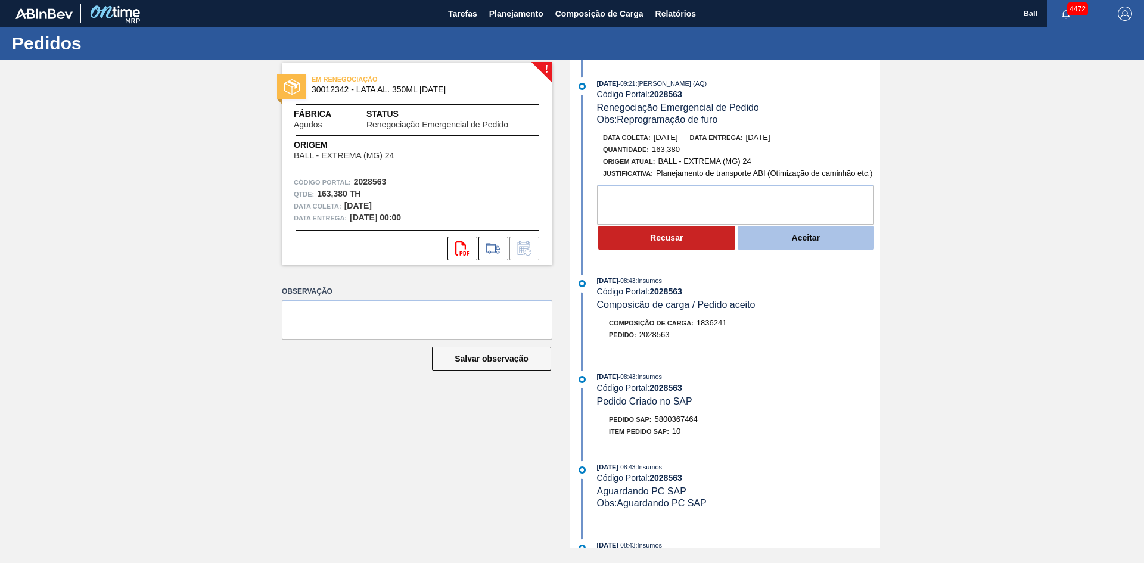
click at [773, 238] on button "Aceitar" at bounding box center [805, 238] width 137 height 24
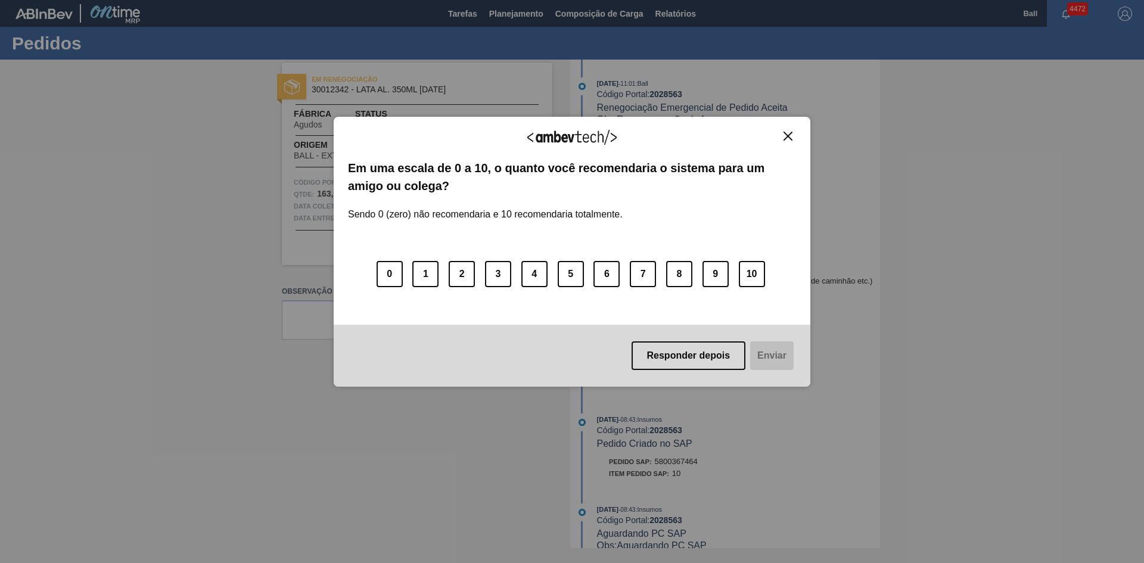
click at [783, 138] on button "Close" at bounding box center [788, 136] width 16 height 10
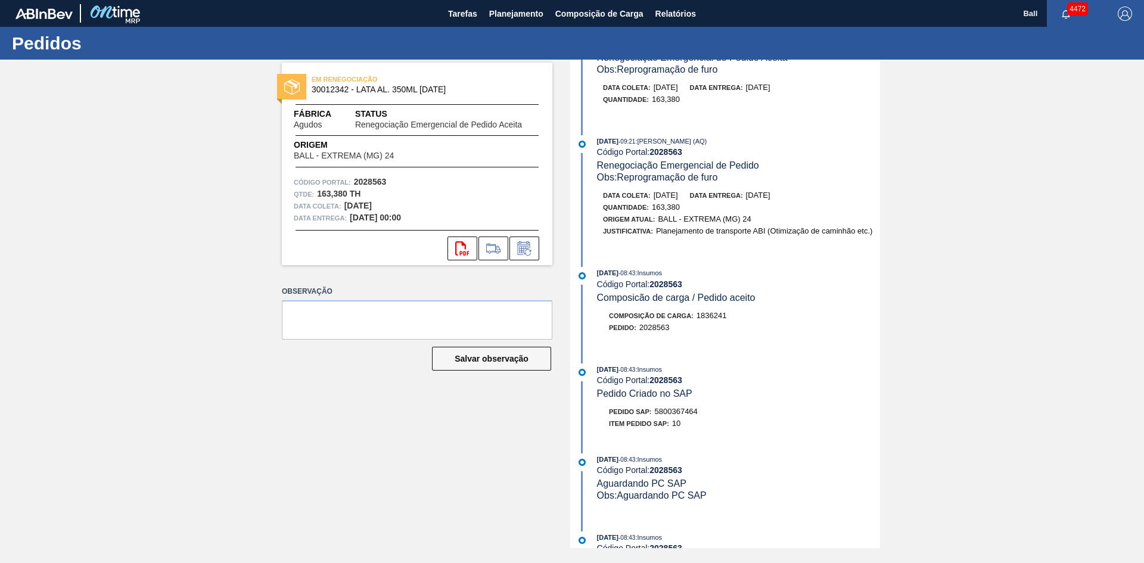
scroll to position [148, 0]
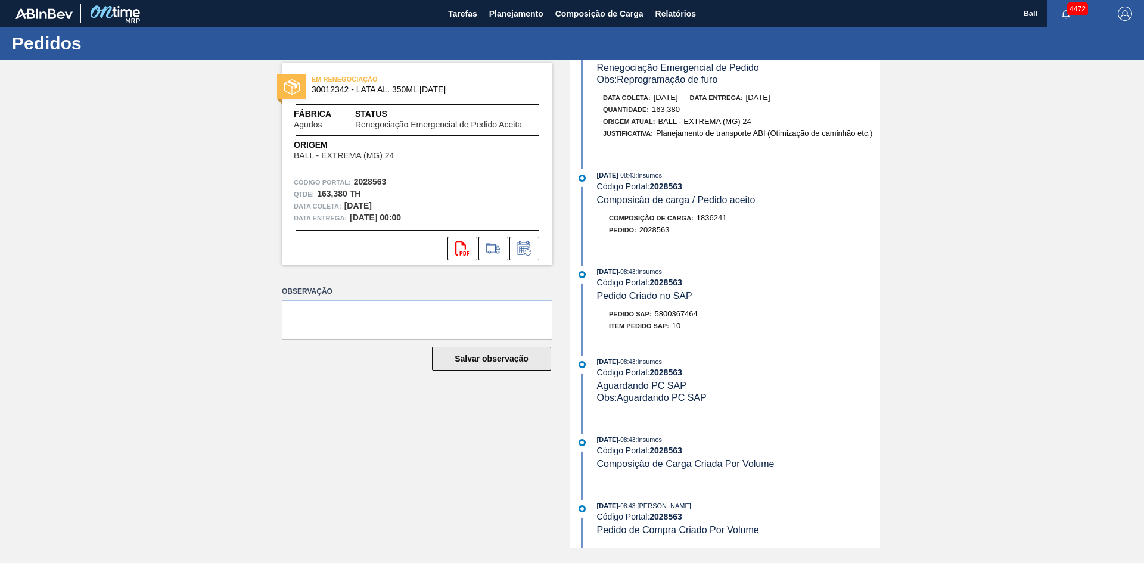
click at [503, 353] on button "Salvar observação" at bounding box center [491, 359] width 119 height 24
click at [468, 363] on button "Salvar observação" at bounding box center [491, 359] width 119 height 24
